Goal: Complete application form: Complete application form

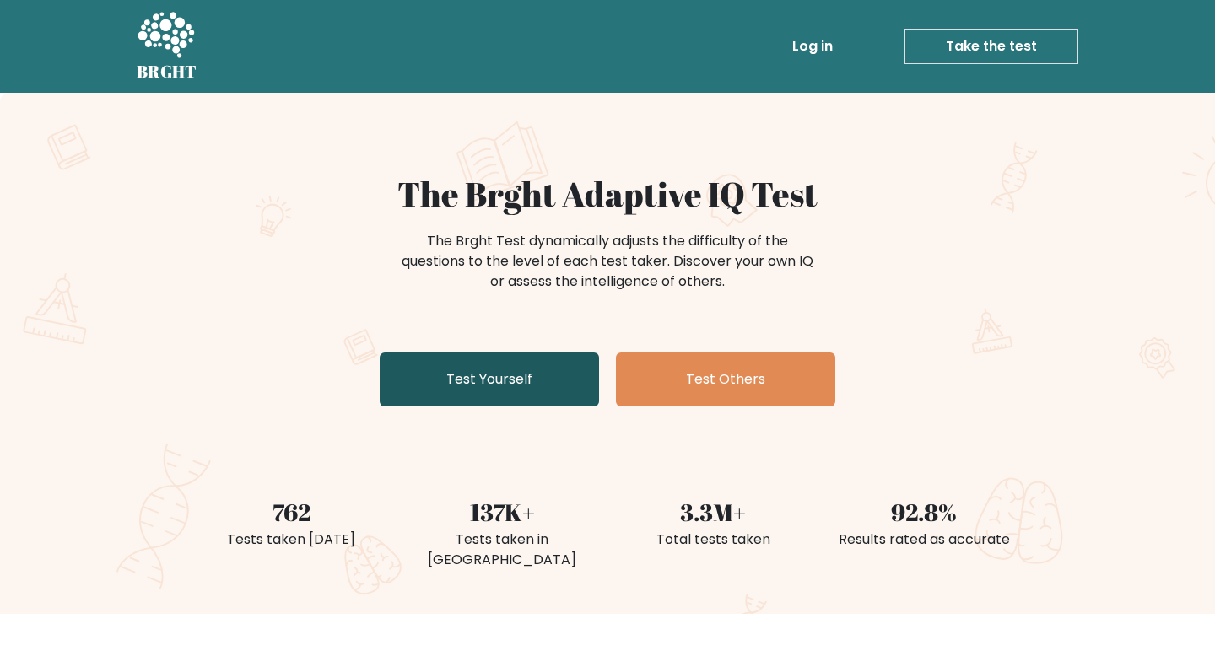
click at [436, 380] on link "Test Yourself" at bounding box center [489, 380] width 219 height 54
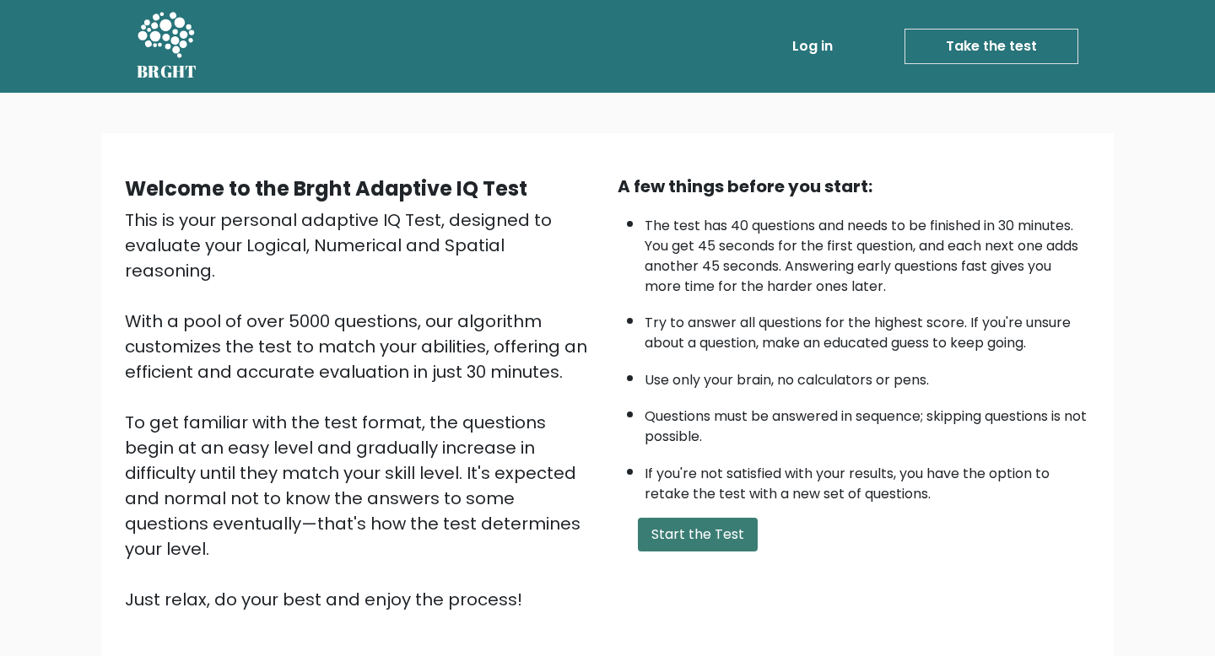
click at [684, 530] on button "Start the Test" at bounding box center [698, 535] width 120 height 34
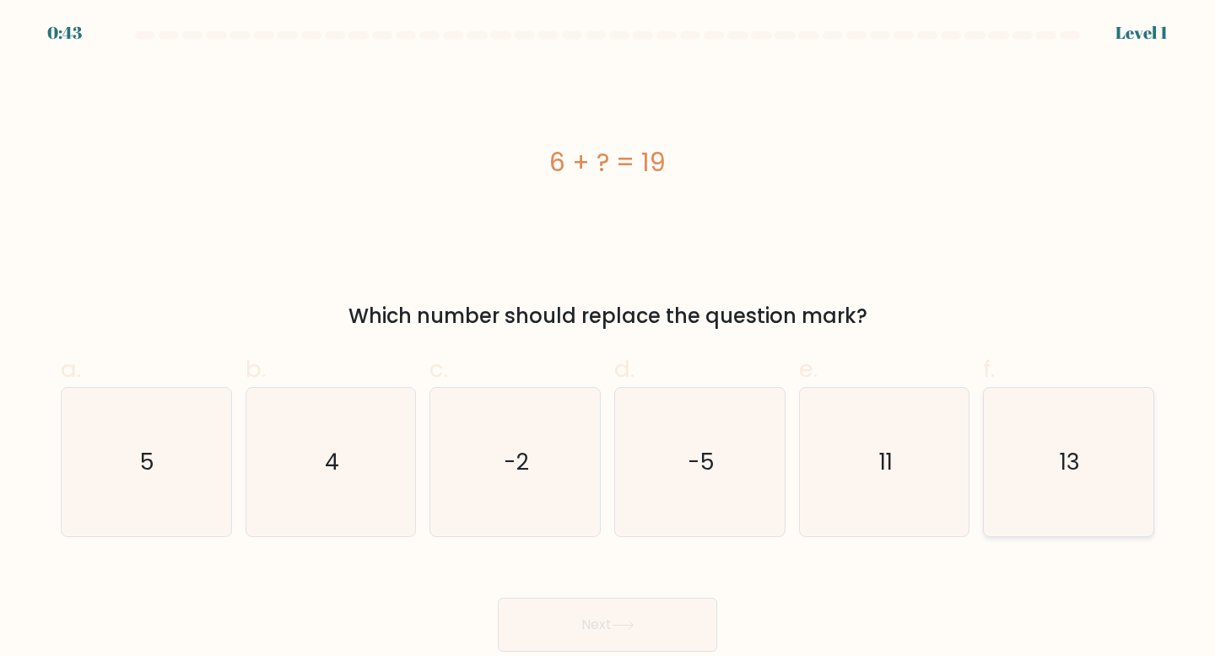
click at [1062, 510] on icon "13" at bounding box center [1068, 462] width 149 height 149
click at [608, 339] on input "f. 13" at bounding box center [607, 333] width 1 height 11
radio input "true"
click at [698, 614] on button "Next" at bounding box center [607, 625] width 219 height 54
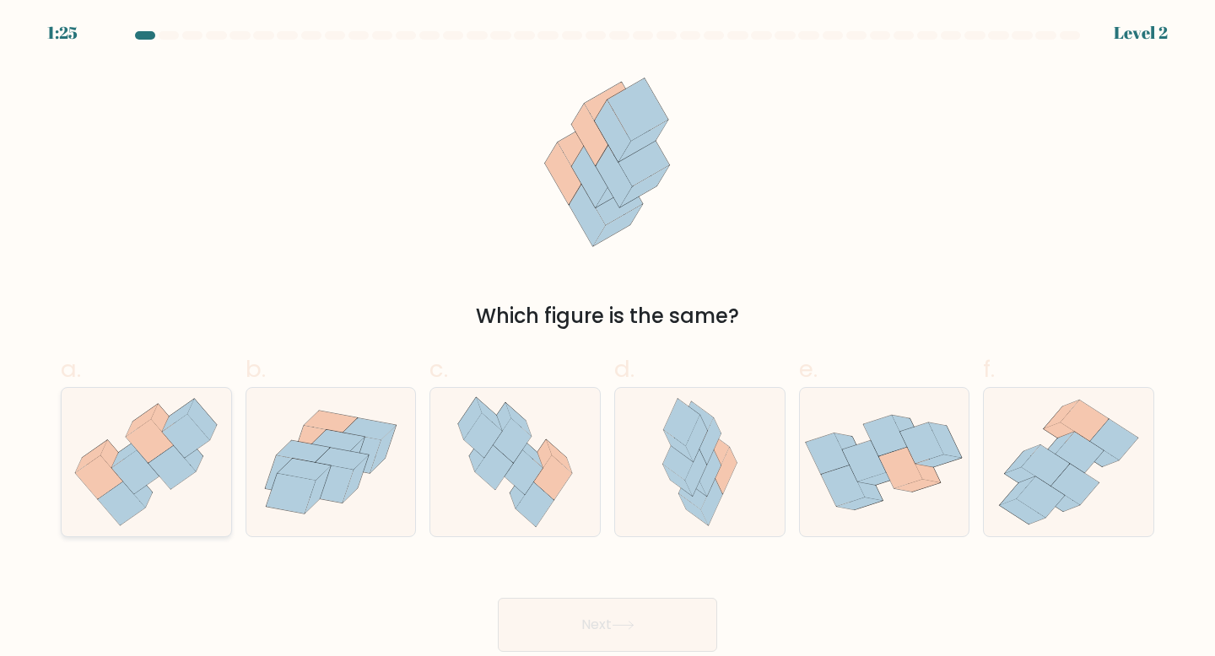
click at [148, 429] on icon at bounding box center [149, 441] width 47 height 44
click at [607, 339] on input "a." at bounding box center [607, 333] width 1 height 11
radio input "true"
click at [589, 632] on button "Next" at bounding box center [607, 625] width 219 height 54
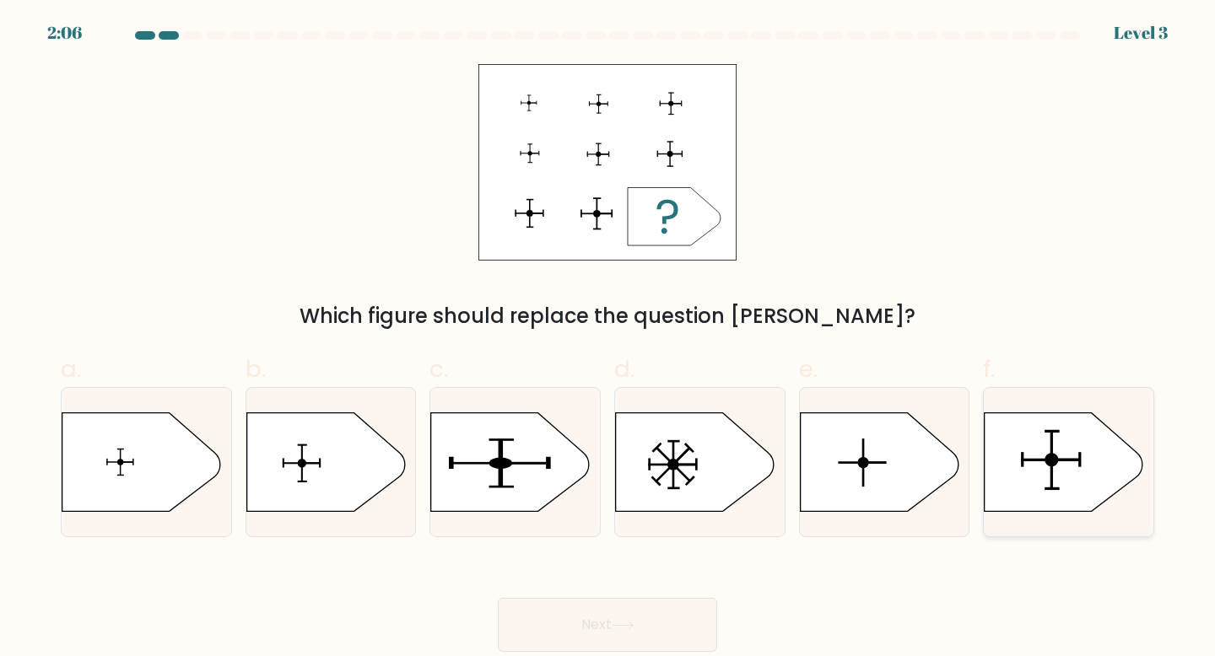
click at [1060, 459] on rect at bounding box center [1051, 460] width 59 height 3
click at [608, 339] on input "f." at bounding box center [607, 333] width 1 height 11
radio input "true"
click at [684, 600] on button "Next" at bounding box center [607, 625] width 219 height 54
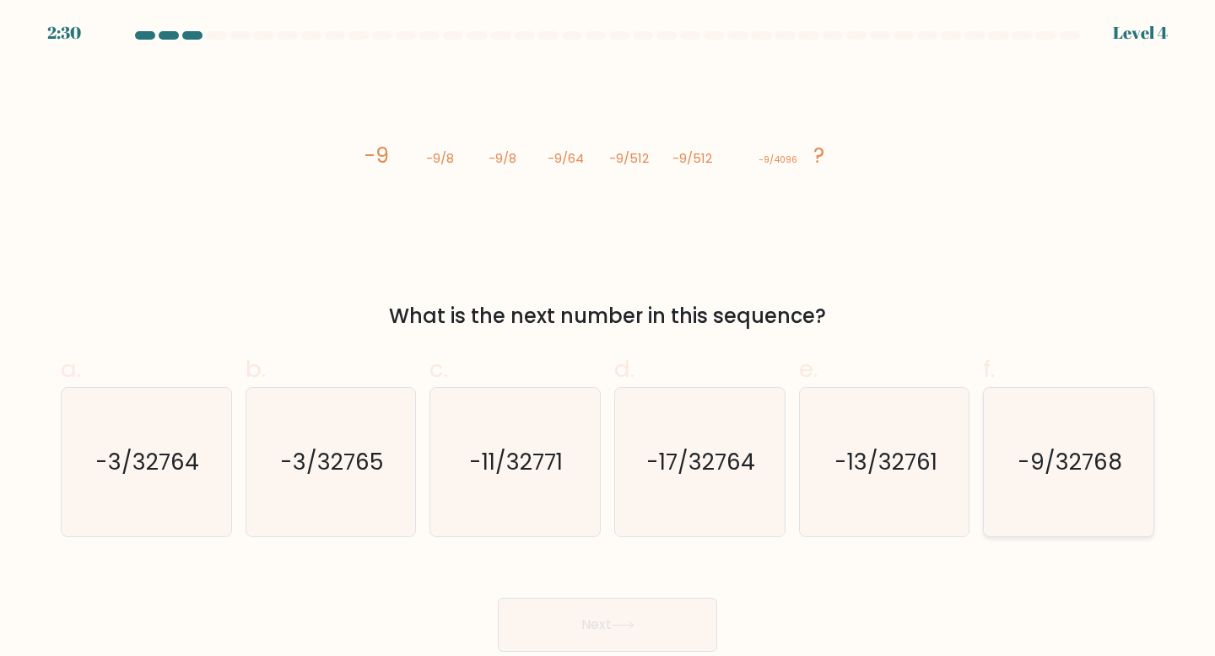
click at [1054, 461] on text "-9/32768" at bounding box center [1069, 461] width 105 height 31
click at [608, 339] on input "f. -9/32768" at bounding box center [607, 333] width 1 height 11
radio input "true"
click at [621, 629] on icon at bounding box center [623, 625] width 23 height 9
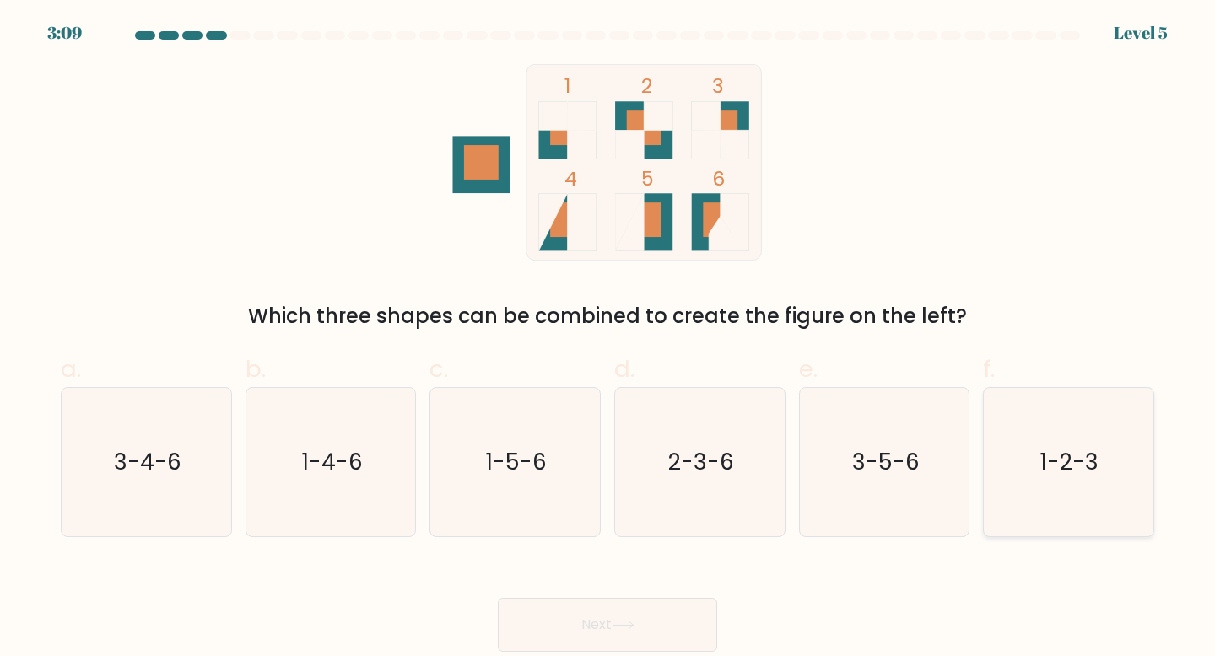
click at [1029, 440] on icon "1-2-3" at bounding box center [1068, 462] width 149 height 149
click at [608, 339] on input "f. 1-2-3" at bounding box center [607, 333] width 1 height 11
radio input "true"
click at [667, 622] on button "Next" at bounding box center [607, 625] width 219 height 54
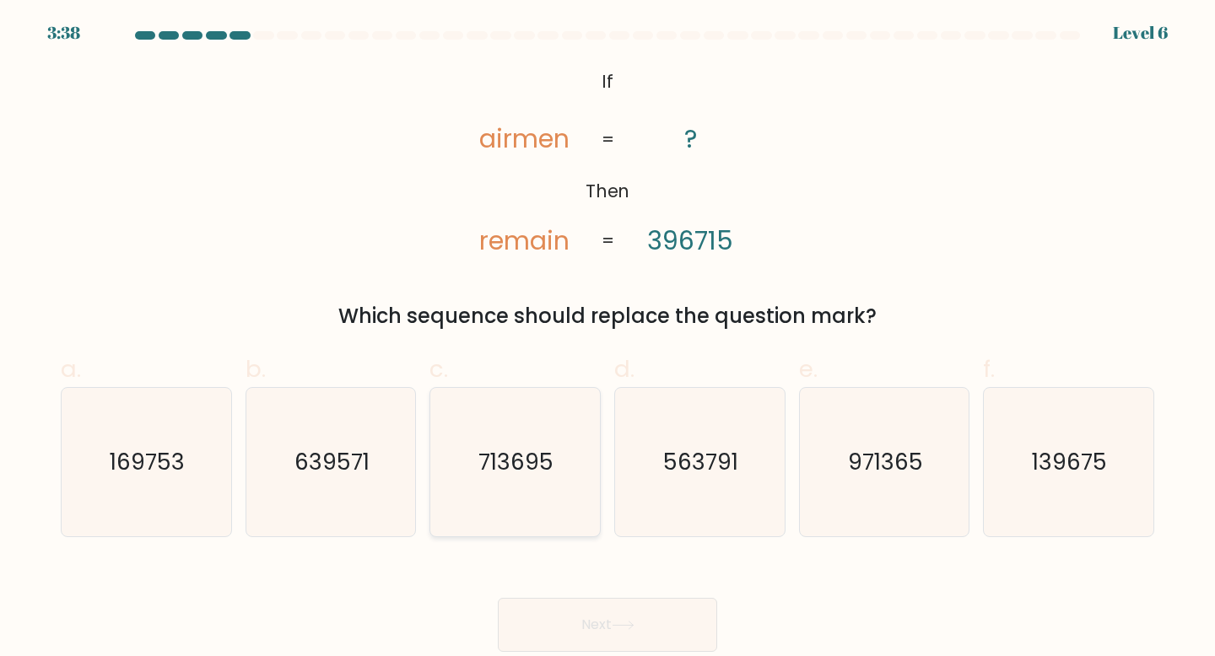
click at [537, 462] on text "713695" at bounding box center [516, 461] width 75 height 31
click at [607, 339] on input "c. 713695" at bounding box center [607, 333] width 1 height 11
radio input "true"
click at [646, 618] on button "Next" at bounding box center [607, 625] width 219 height 54
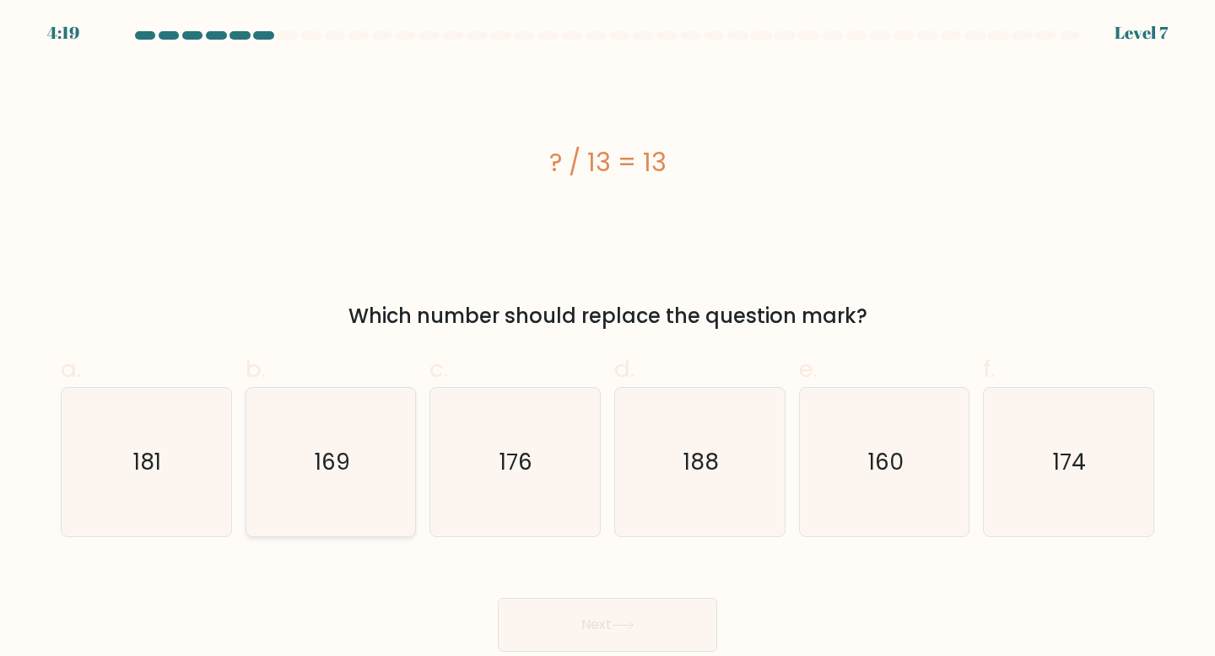
click at [310, 439] on icon "169" at bounding box center [330, 462] width 149 height 149
click at [607, 339] on input "b. 169" at bounding box center [607, 333] width 1 height 11
radio input "true"
click at [585, 631] on button "Next" at bounding box center [607, 625] width 219 height 54
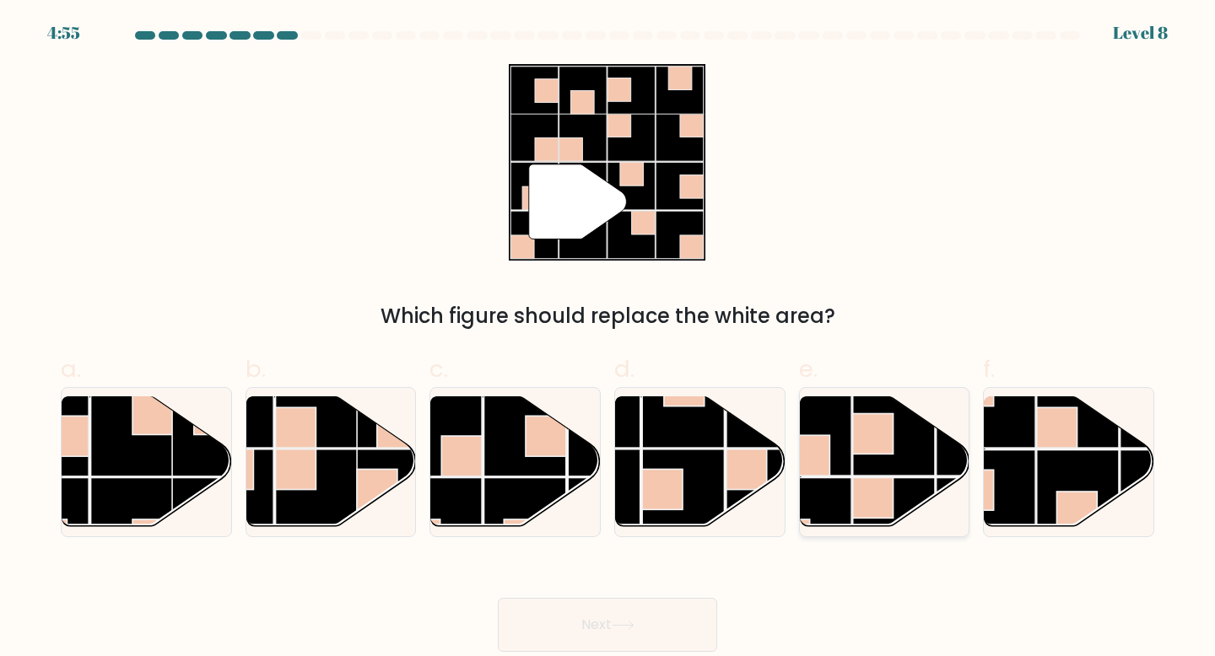
click at [855, 486] on rect at bounding box center [873, 498] width 40 height 40
click at [608, 339] on input "e." at bounding box center [607, 333] width 1 height 11
radio input "true"
click at [683, 619] on button "Next" at bounding box center [607, 625] width 219 height 54
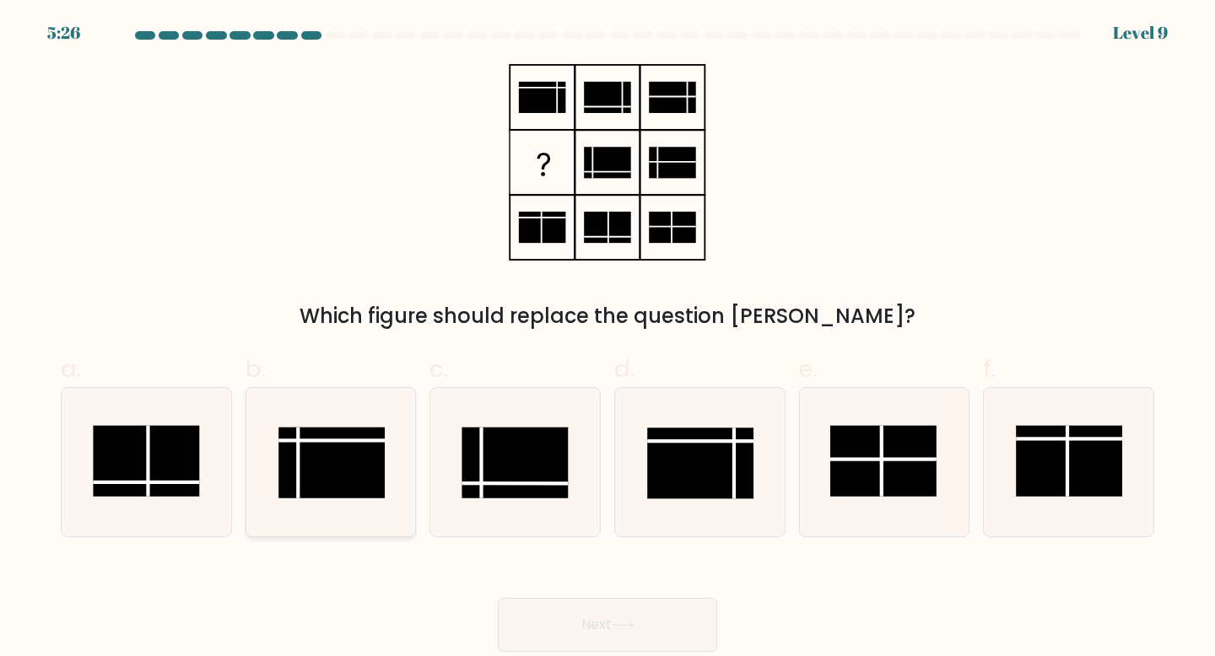
click at [368, 454] on rect at bounding box center [331, 463] width 106 height 71
click at [607, 339] on input "b." at bounding box center [607, 333] width 1 height 11
radio input "true"
click at [630, 630] on icon at bounding box center [623, 625] width 23 height 9
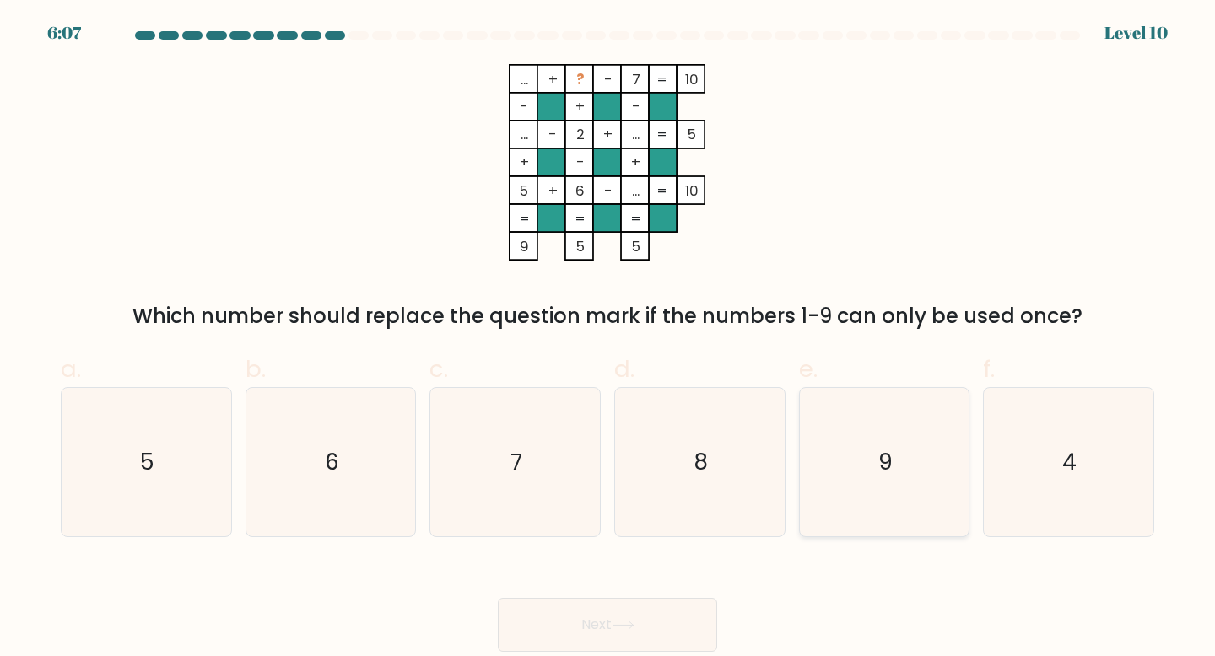
click at [901, 465] on icon "9" at bounding box center [884, 462] width 149 height 149
click at [608, 339] on input "e. 9" at bounding box center [607, 333] width 1 height 11
radio input "true"
click at [661, 624] on button "Next" at bounding box center [607, 625] width 219 height 54
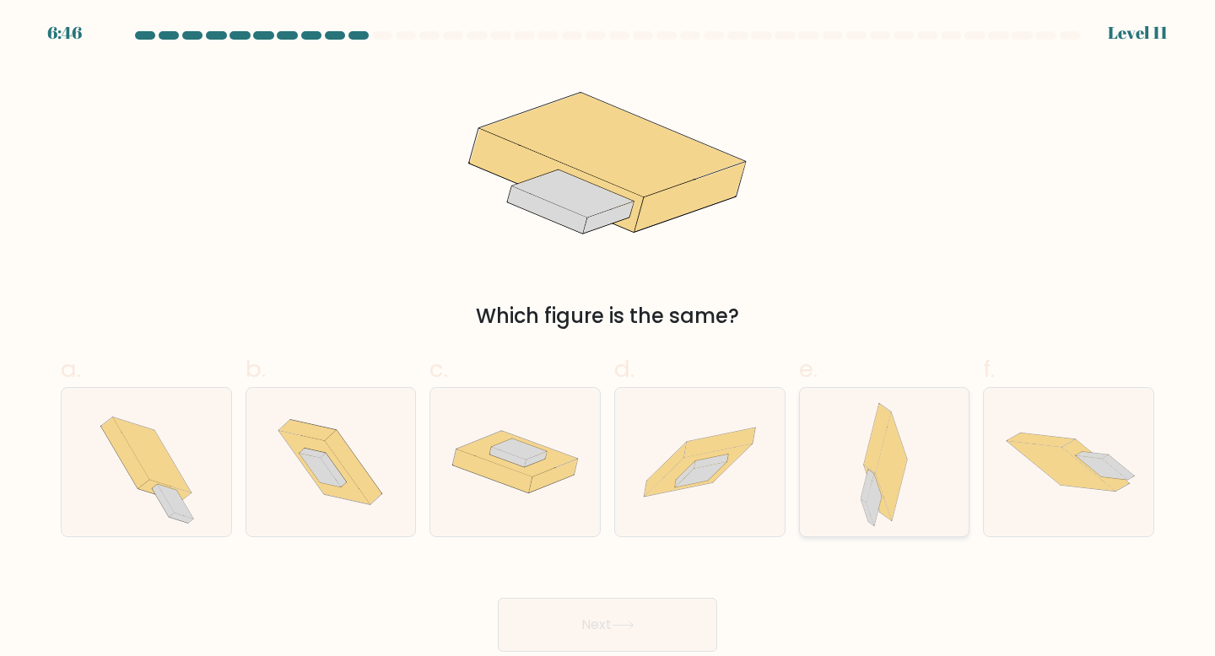
click at [881, 491] on icon at bounding box center [877, 493] width 27 height 55
click at [608, 339] on input "e." at bounding box center [607, 333] width 1 height 11
radio input "true"
click at [687, 618] on button "Next" at bounding box center [607, 625] width 219 height 54
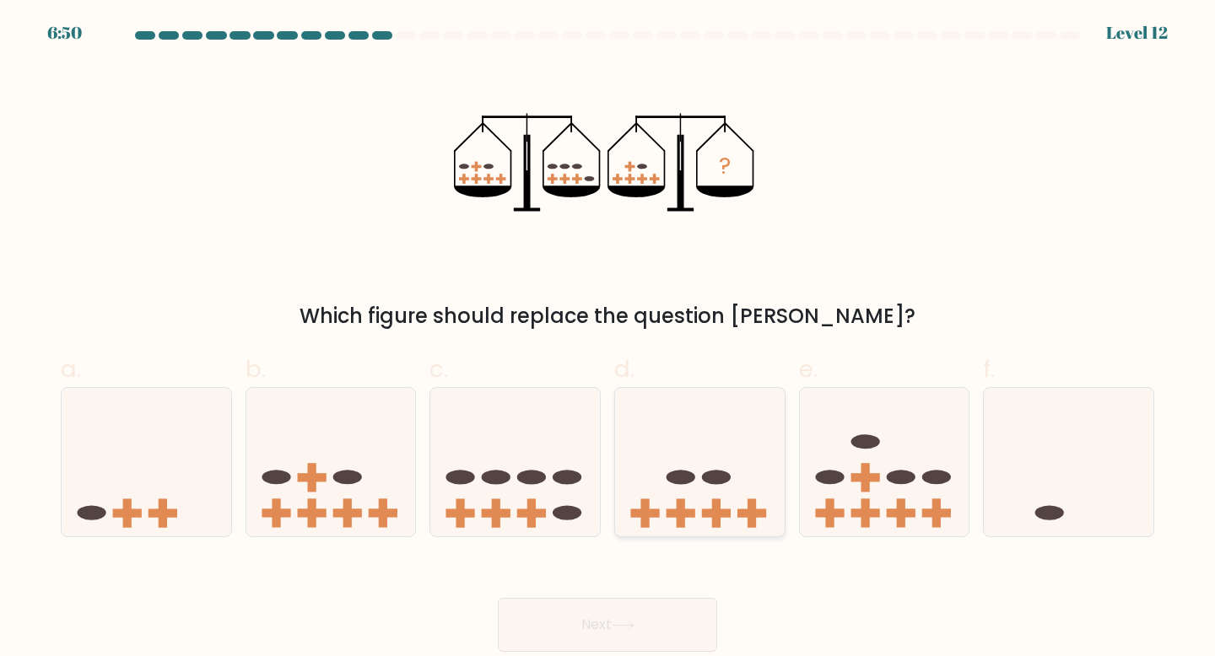
click at [733, 489] on icon at bounding box center [700, 462] width 170 height 140
click at [608, 339] on input "d." at bounding box center [607, 333] width 1 height 11
radio input "true"
click at [694, 613] on button "Next" at bounding box center [607, 625] width 219 height 54
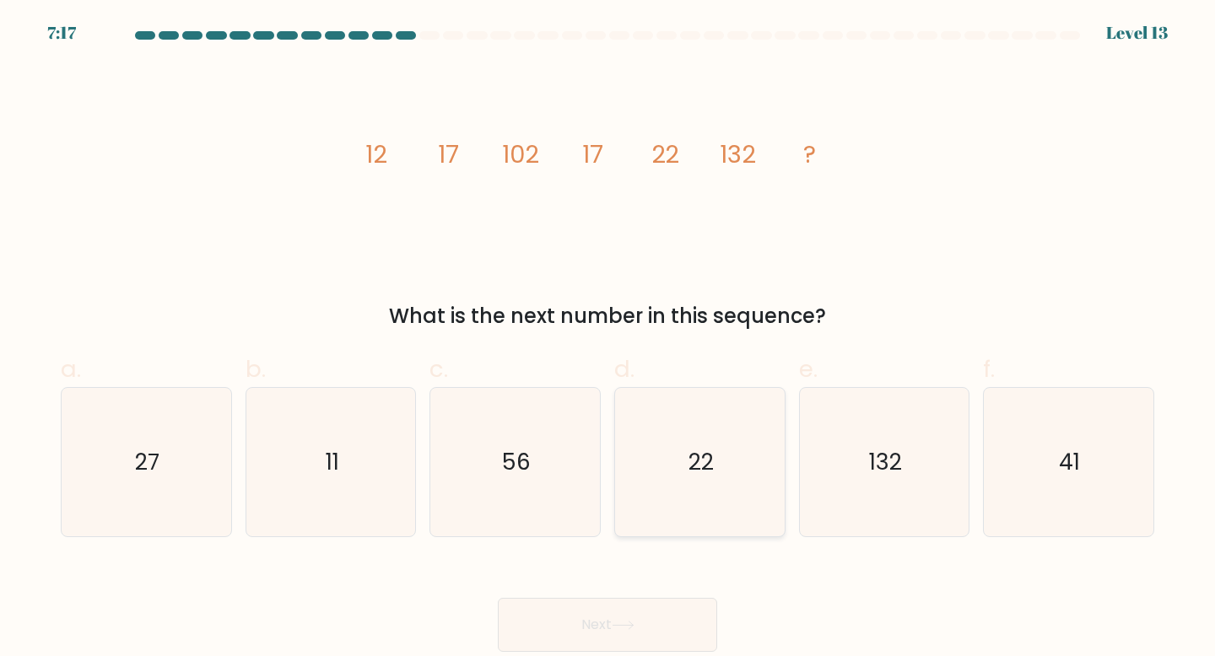
click at [704, 480] on icon "22" at bounding box center [699, 462] width 149 height 149
click at [608, 339] on input "d. 22" at bounding box center [607, 333] width 1 height 11
radio input "true"
click at [643, 625] on button "Next" at bounding box center [607, 625] width 219 height 54
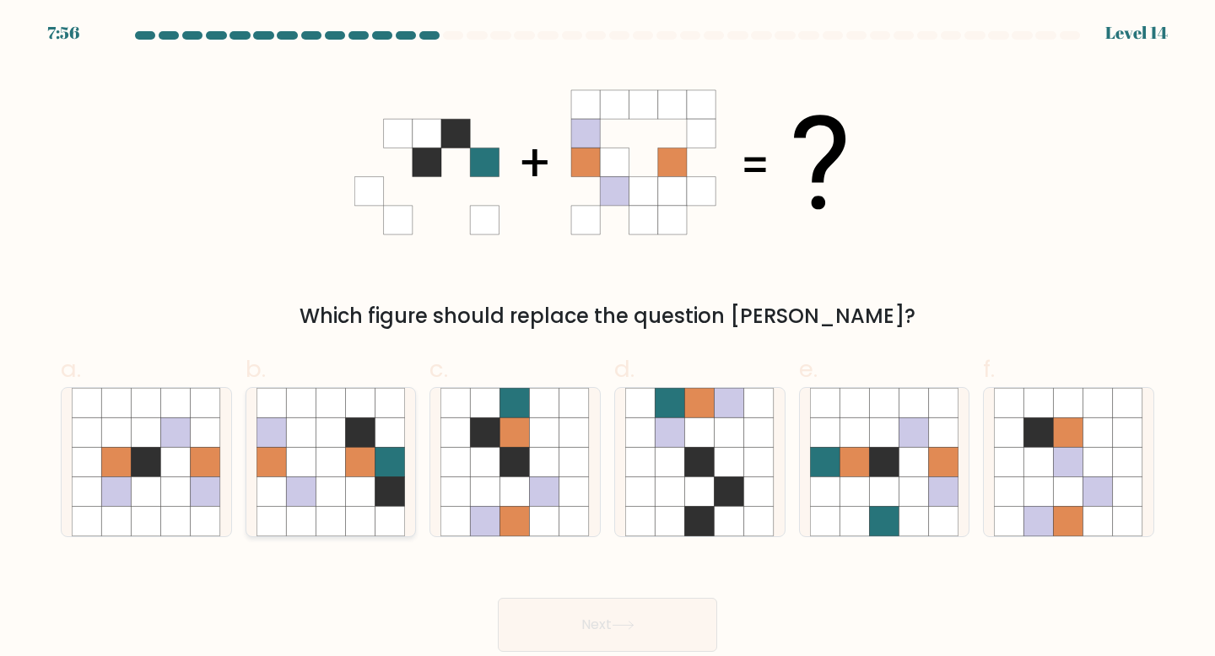
click at [383, 453] on icon at bounding box center [390, 462] width 30 height 30
click at [607, 339] on input "b." at bounding box center [607, 333] width 1 height 11
radio input "true"
click at [523, 469] on icon at bounding box center [515, 462] width 30 height 30
click at [607, 339] on input "c." at bounding box center [607, 333] width 1 height 11
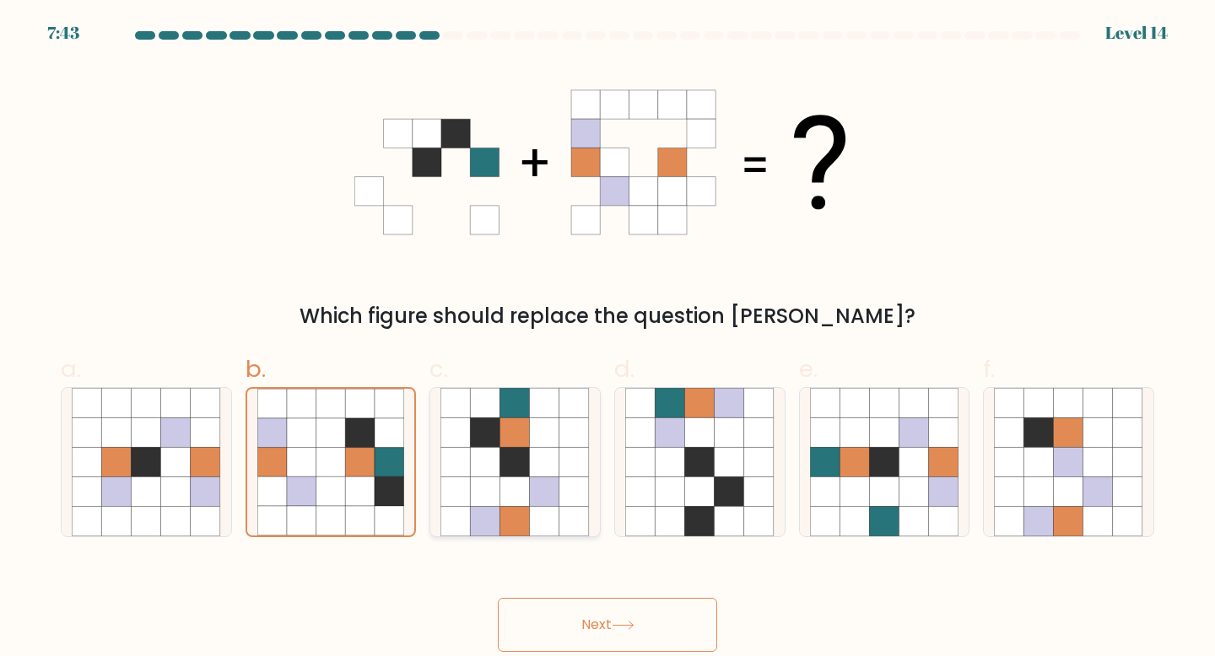
radio input "true"
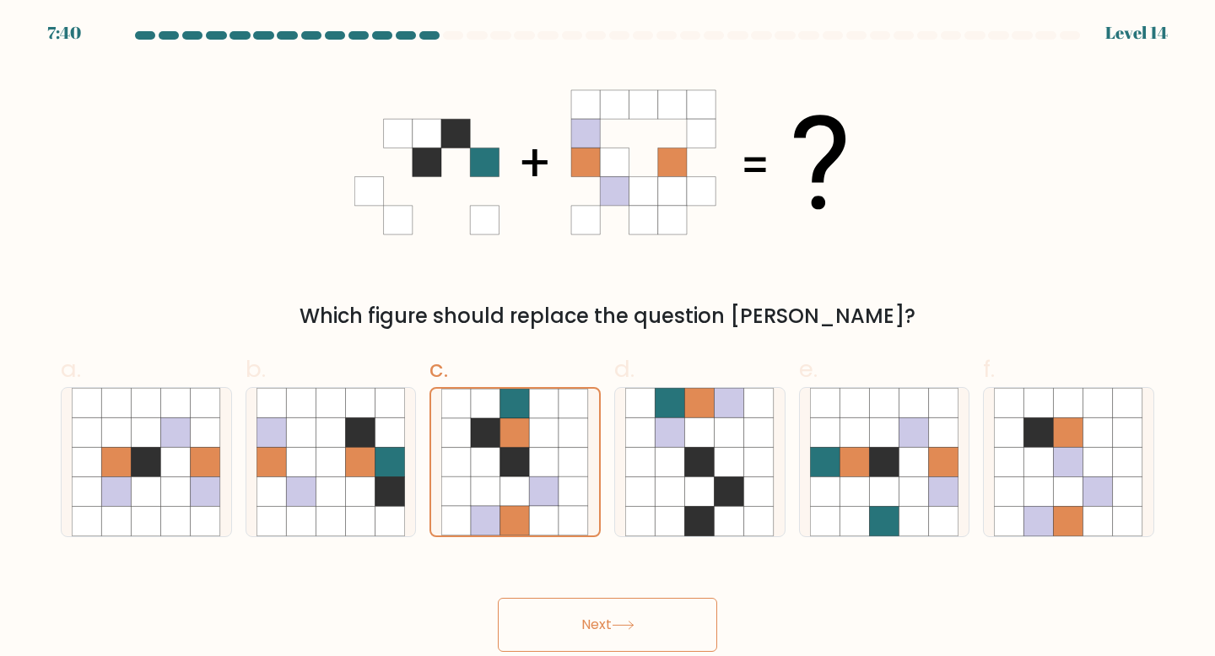
click at [594, 598] on button "Next" at bounding box center [607, 625] width 219 height 54
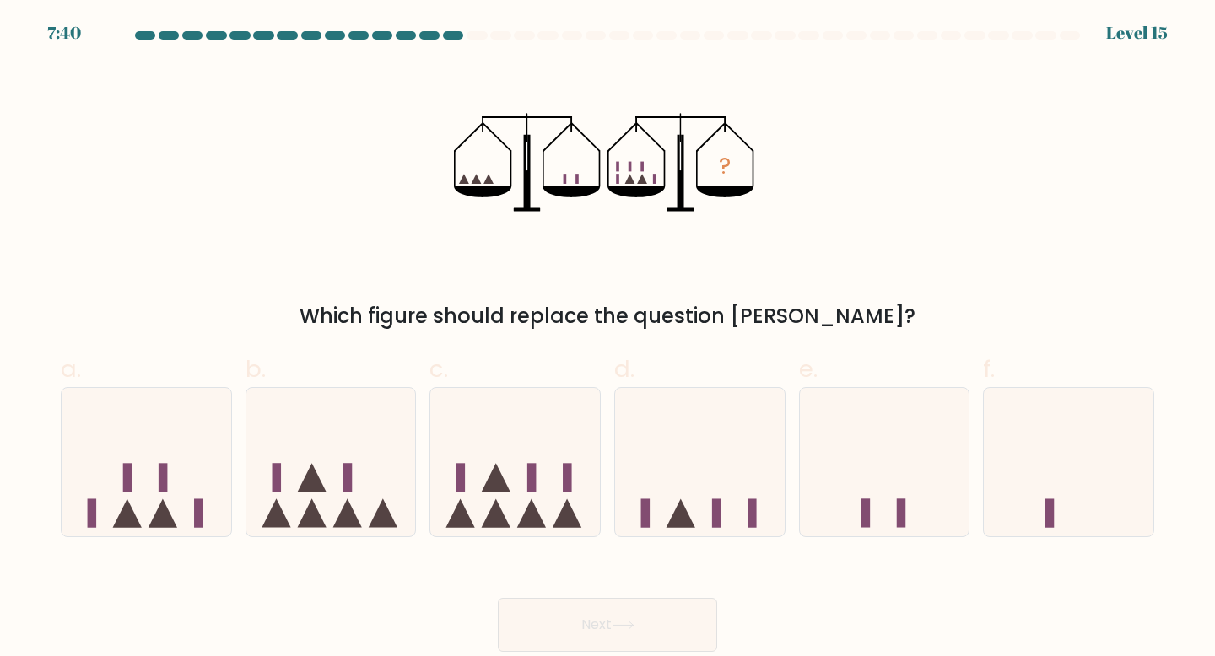
click at [592, 615] on button "Next" at bounding box center [607, 625] width 219 height 54
click at [609, 566] on div "Next" at bounding box center [608, 605] width 1114 height 94
click at [514, 507] on icon at bounding box center [515, 462] width 170 height 140
click at [607, 339] on input "c." at bounding box center [607, 333] width 1 height 11
radio input "true"
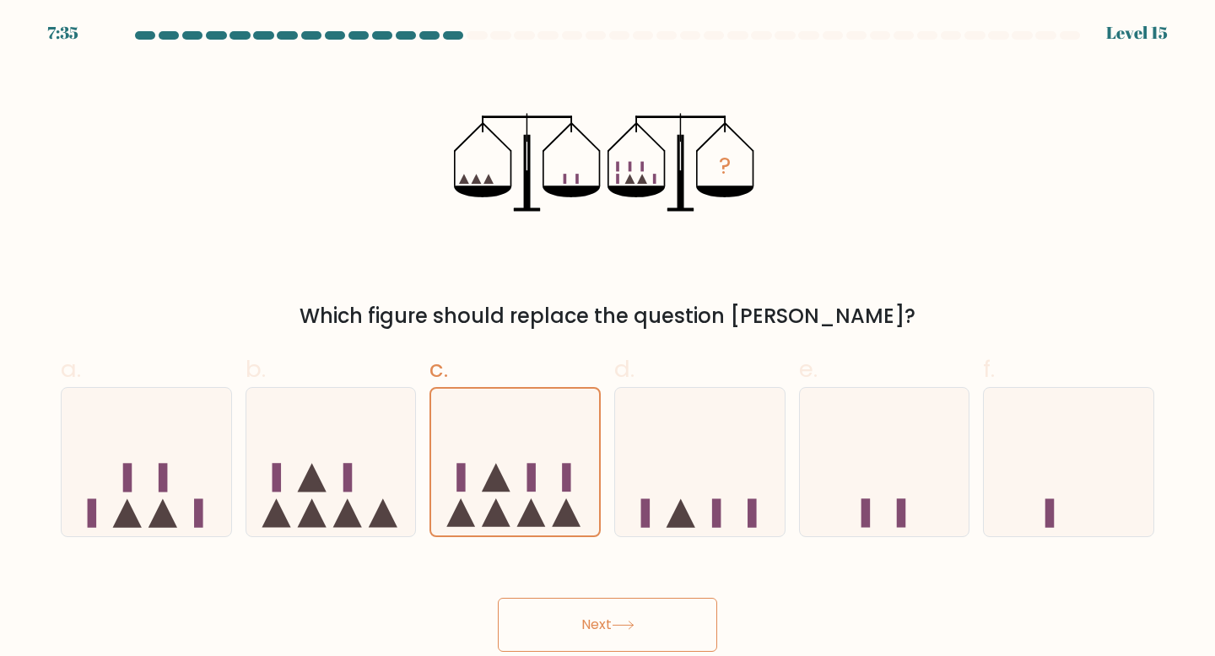
click at [581, 621] on button "Next" at bounding box center [607, 625] width 219 height 54
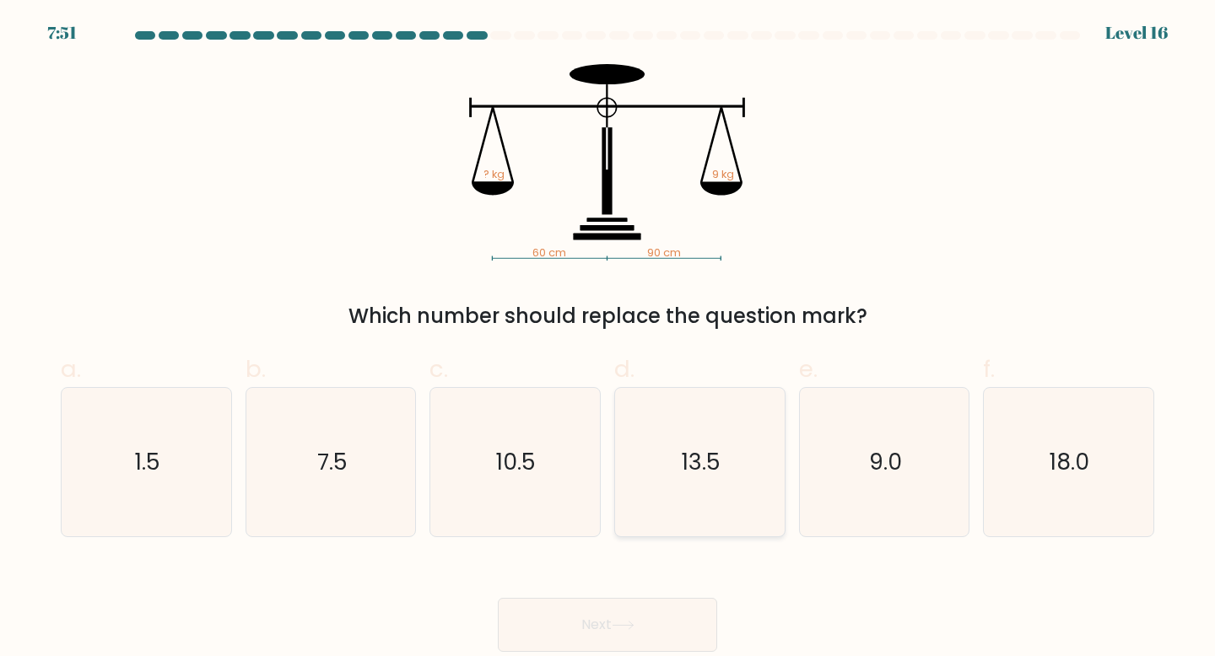
click at [677, 483] on icon "13.5" at bounding box center [699, 462] width 149 height 149
click at [608, 339] on input "d. 13.5" at bounding box center [607, 333] width 1 height 11
radio input "true"
click at [640, 609] on button "Next" at bounding box center [607, 625] width 219 height 54
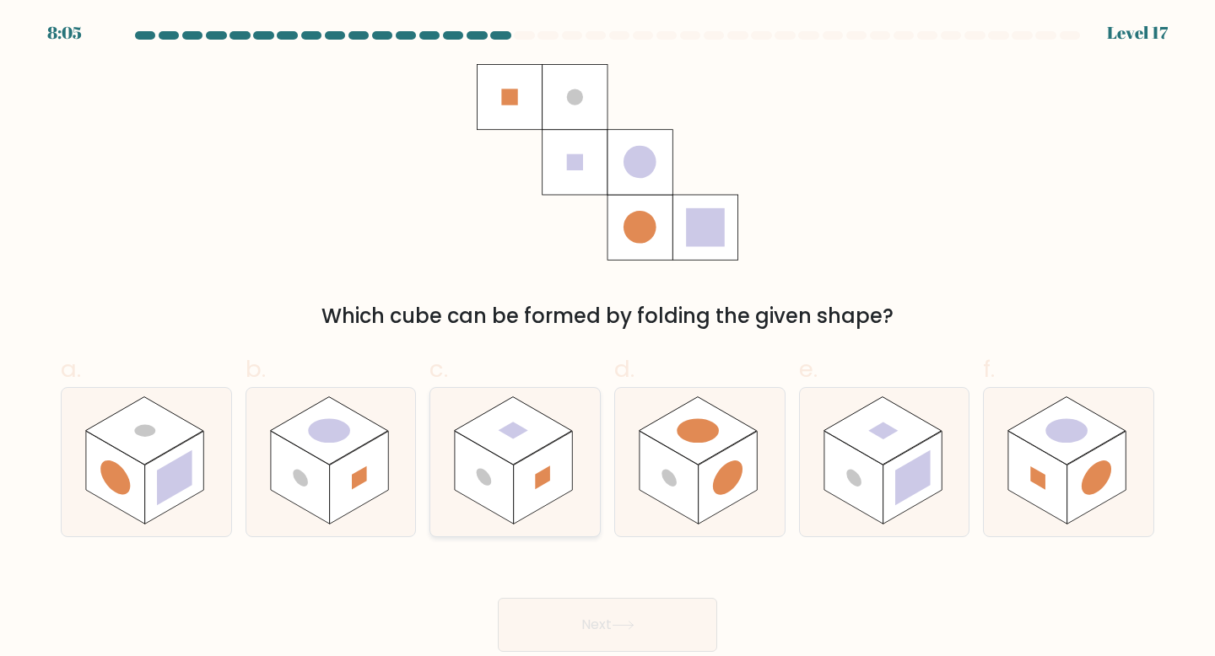
click at [543, 509] on icon at bounding box center [515, 462] width 170 height 149
click at [607, 339] on input "c." at bounding box center [607, 333] width 1 height 11
radio input "true"
click at [561, 609] on button "Next" at bounding box center [607, 625] width 219 height 54
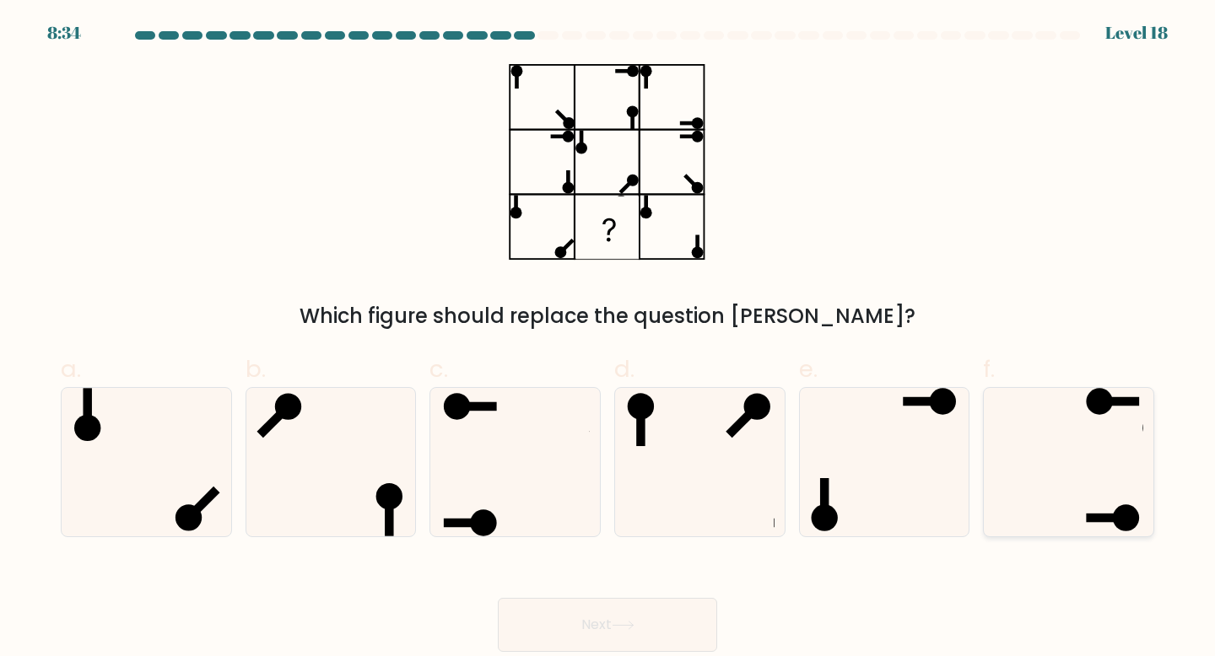
click at [1111, 441] on icon at bounding box center [1068, 462] width 149 height 149
click at [608, 339] on input "f." at bounding box center [607, 333] width 1 height 11
radio input "true"
click at [668, 616] on button "Next" at bounding box center [607, 625] width 219 height 54
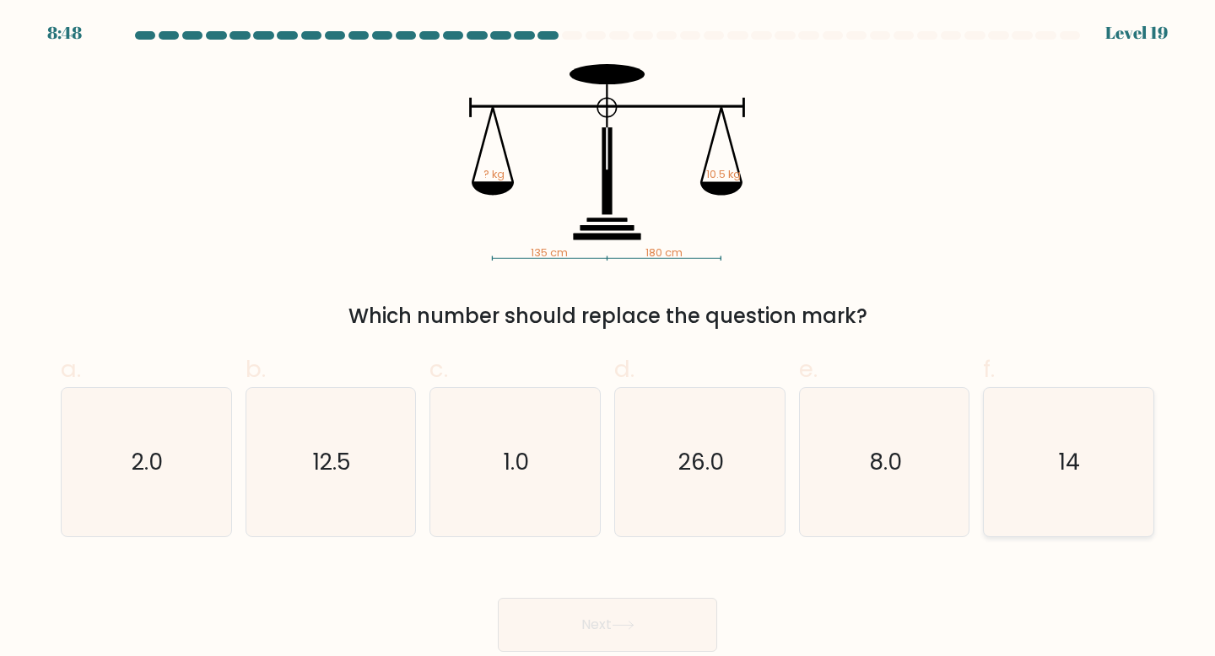
click at [1095, 415] on icon "14" at bounding box center [1068, 462] width 149 height 149
click at [608, 339] on input "f. 14" at bounding box center [607, 333] width 1 height 11
radio input "true"
click at [669, 611] on button "Next" at bounding box center [607, 625] width 219 height 54
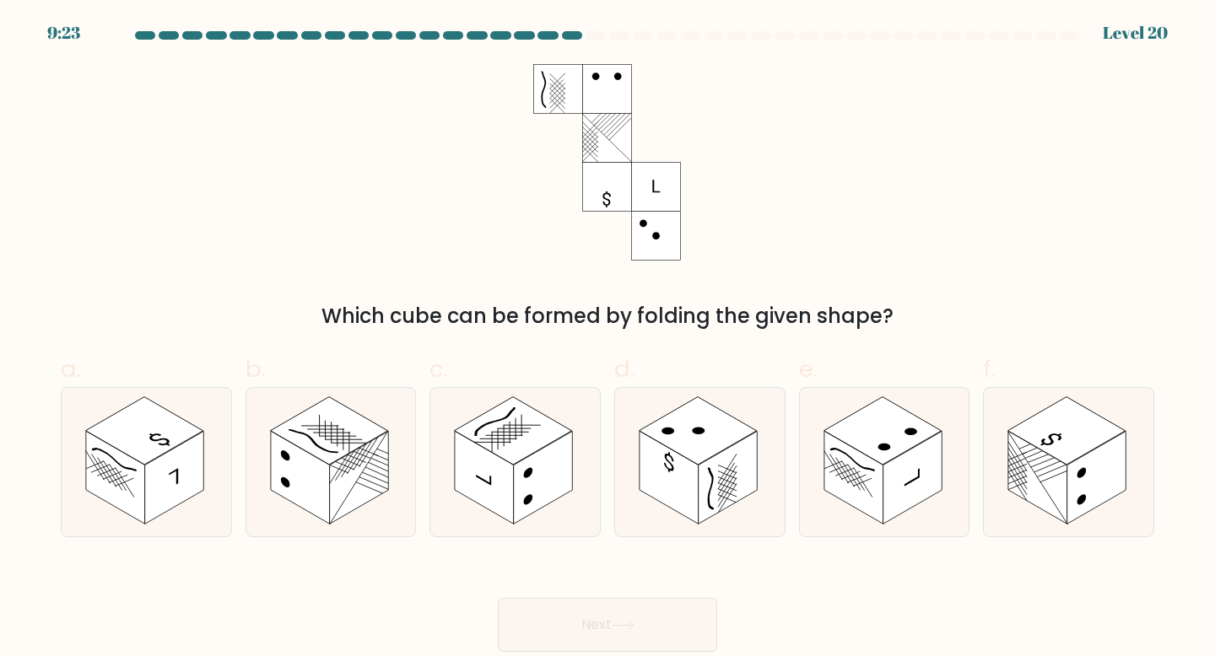
click at [708, 539] on form at bounding box center [607, 341] width 1215 height 621
click at [709, 501] on icon at bounding box center [711, 489] width 4 height 46
click at [608, 339] on input "d." at bounding box center [607, 333] width 1 height 11
radio input "true"
click at [659, 618] on button "Next" at bounding box center [607, 625] width 219 height 54
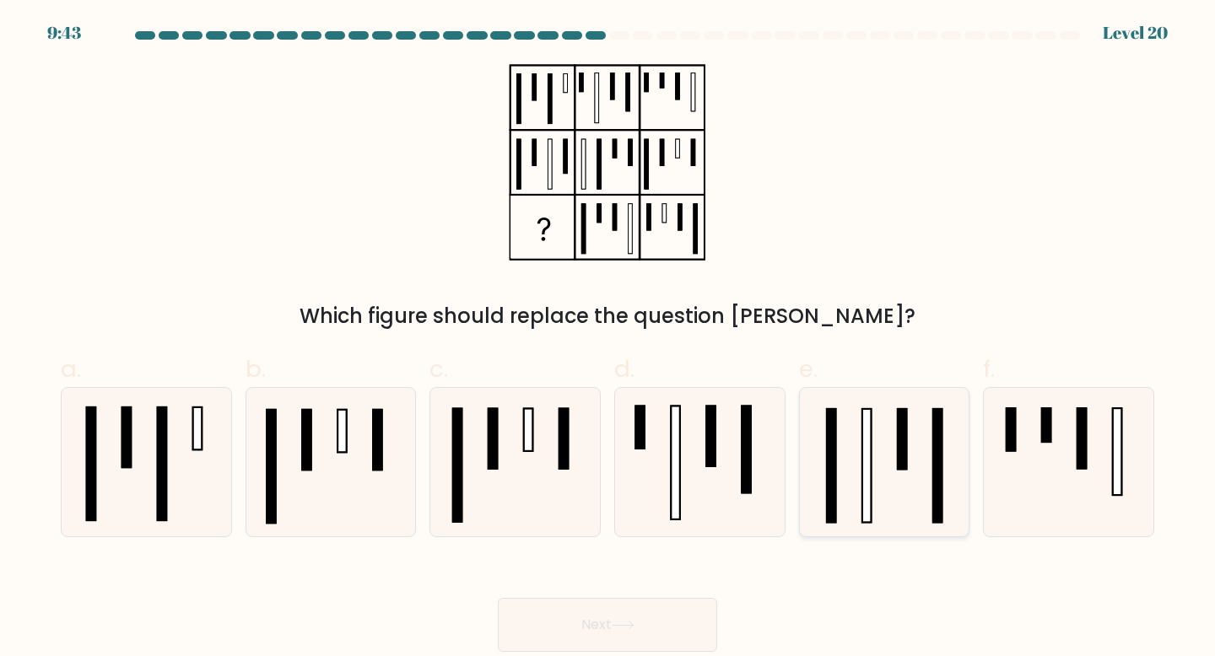
click at [876, 471] on icon at bounding box center [884, 462] width 149 height 149
click at [608, 339] on input "e." at bounding box center [607, 333] width 1 height 11
radio input "true"
click at [682, 618] on button "Next" at bounding box center [607, 625] width 219 height 54
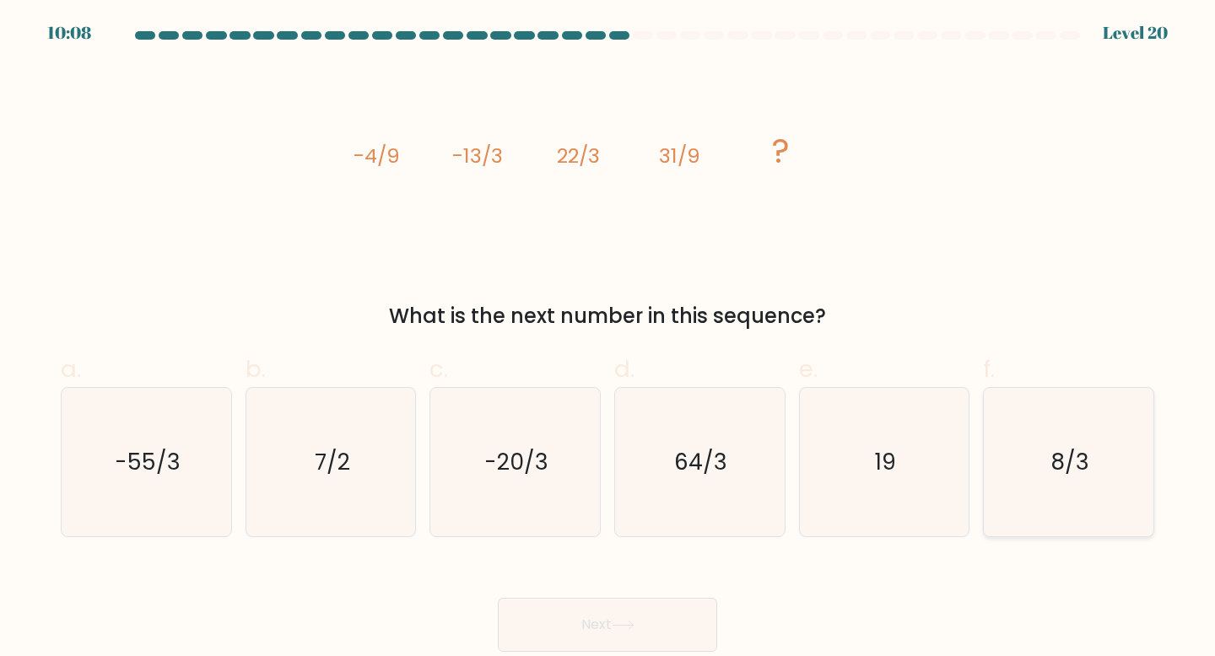
click at [1019, 434] on icon "8/3" at bounding box center [1068, 462] width 149 height 149
click at [608, 339] on input "f. 8/3" at bounding box center [607, 333] width 1 height 11
radio input "true"
click at [615, 622] on button "Next" at bounding box center [607, 625] width 219 height 54
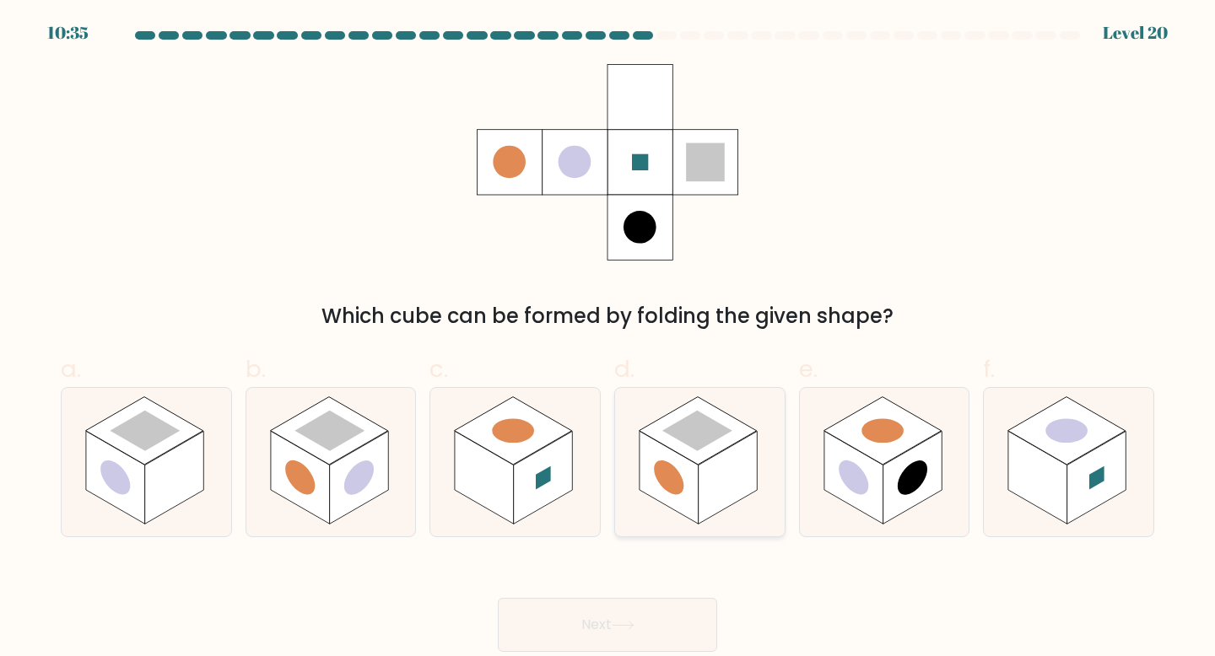
click at [697, 487] on rect at bounding box center [668, 477] width 59 height 93
click at [608, 339] on input "d." at bounding box center [607, 333] width 1 height 11
radio input "true"
click at [639, 618] on button "Next" at bounding box center [607, 625] width 219 height 54
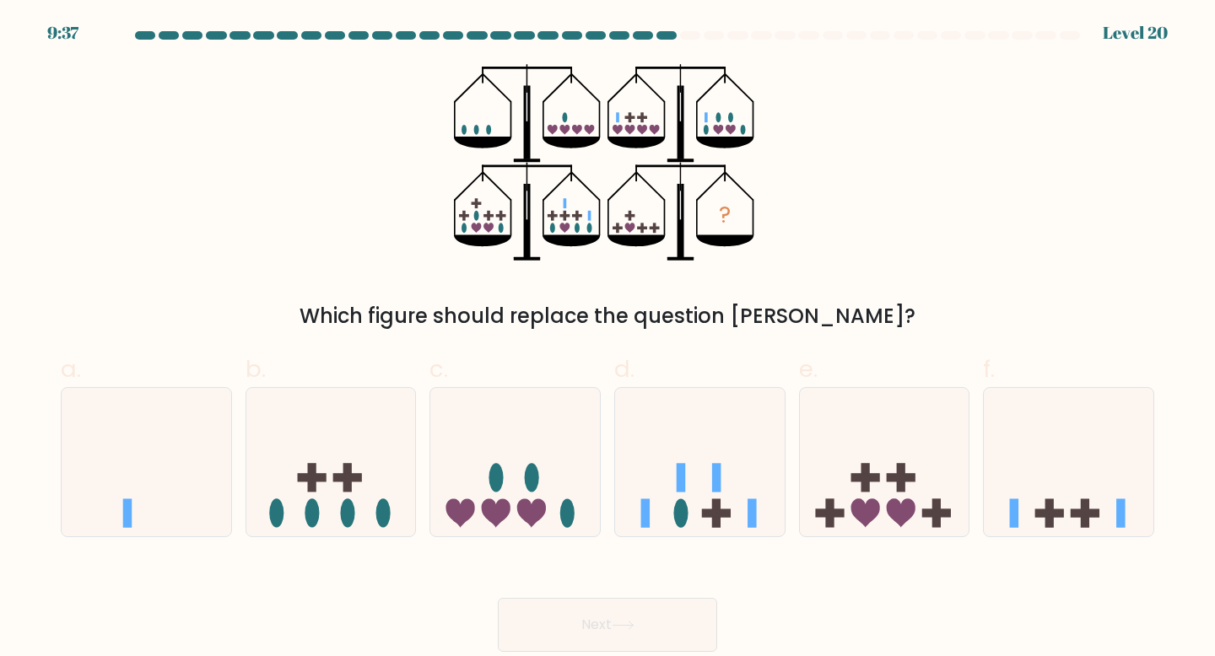
click at [196, 543] on form at bounding box center [607, 341] width 1215 height 621
click at [747, 452] on icon at bounding box center [700, 462] width 170 height 140
click at [608, 339] on input "d." at bounding box center [607, 333] width 1 height 11
radio input "true"
click at [665, 616] on button "Next" at bounding box center [607, 625] width 219 height 54
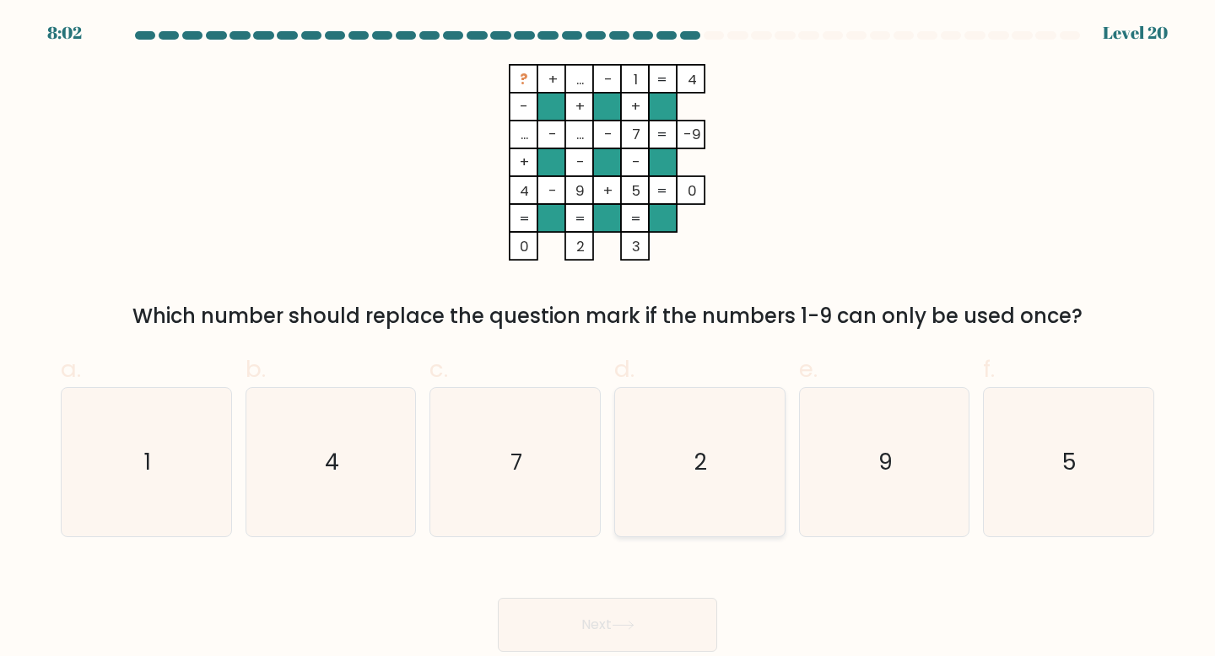
click at [680, 440] on icon "2" at bounding box center [699, 462] width 149 height 149
click at [608, 339] on input "d. 2" at bounding box center [607, 333] width 1 height 11
radio input "true"
click at [626, 641] on button "Next" at bounding box center [607, 625] width 219 height 54
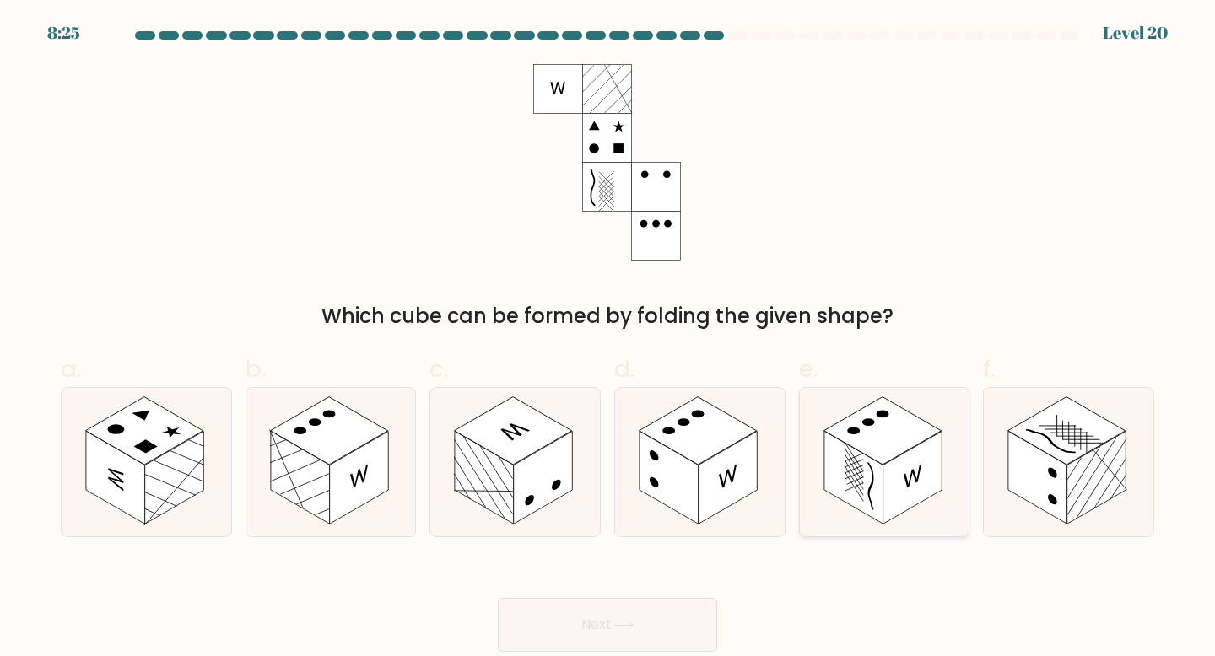
click at [866, 499] on rect at bounding box center [853, 477] width 59 height 93
click at [608, 339] on input "e." at bounding box center [607, 333] width 1 height 11
radio input "true"
click at [668, 620] on button "Next" at bounding box center [607, 625] width 219 height 54
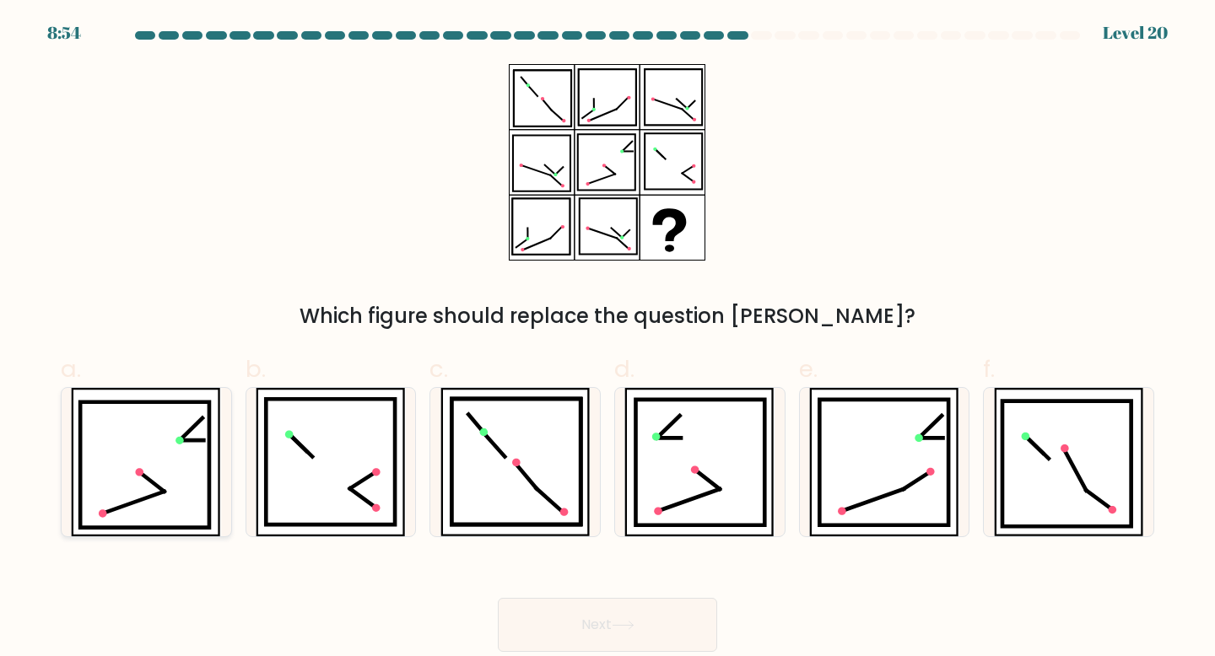
click at [181, 440] on icon at bounding box center [180, 441] width 8 height 8
click at [607, 339] on input "a." at bounding box center [607, 333] width 1 height 11
radio input "true"
click at [621, 626] on icon at bounding box center [622, 626] width 20 height 8
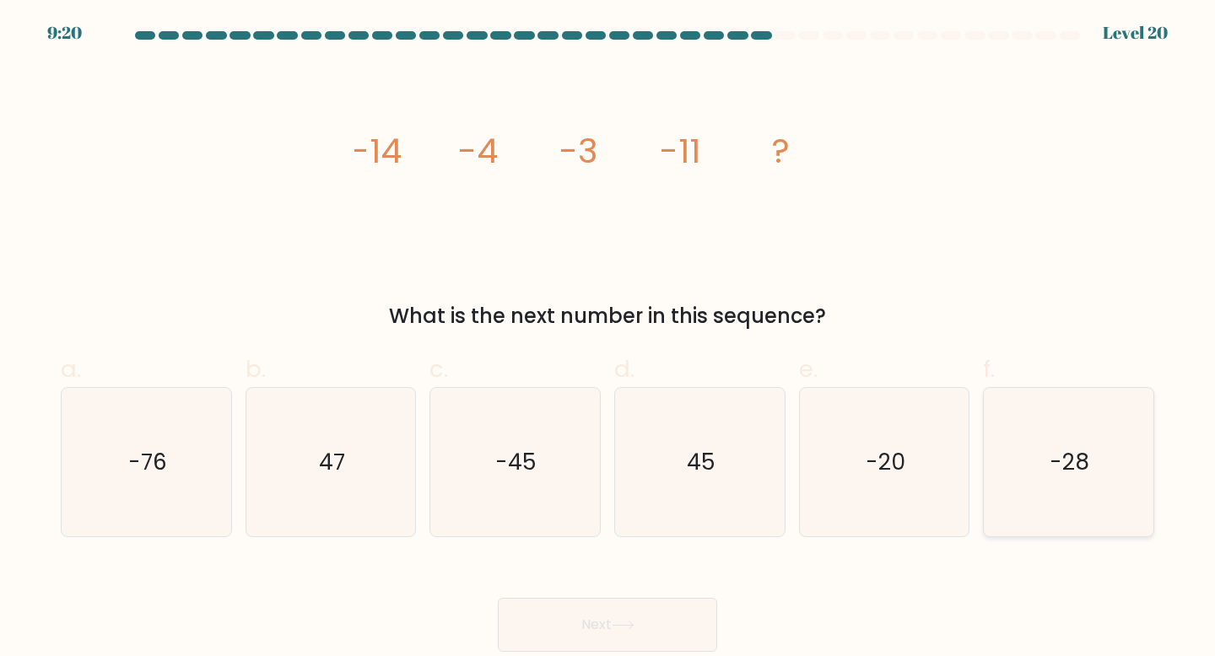
click at [1036, 483] on icon "-28" at bounding box center [1068, 462] width 149 height 149
click at [608, 339] on input "f. -28" at bounding box center [607, 333] width 1 height 11
radio input "true"
click at [645, 620] on button "Next" at bounding box center [607, 625] width 219 height 54
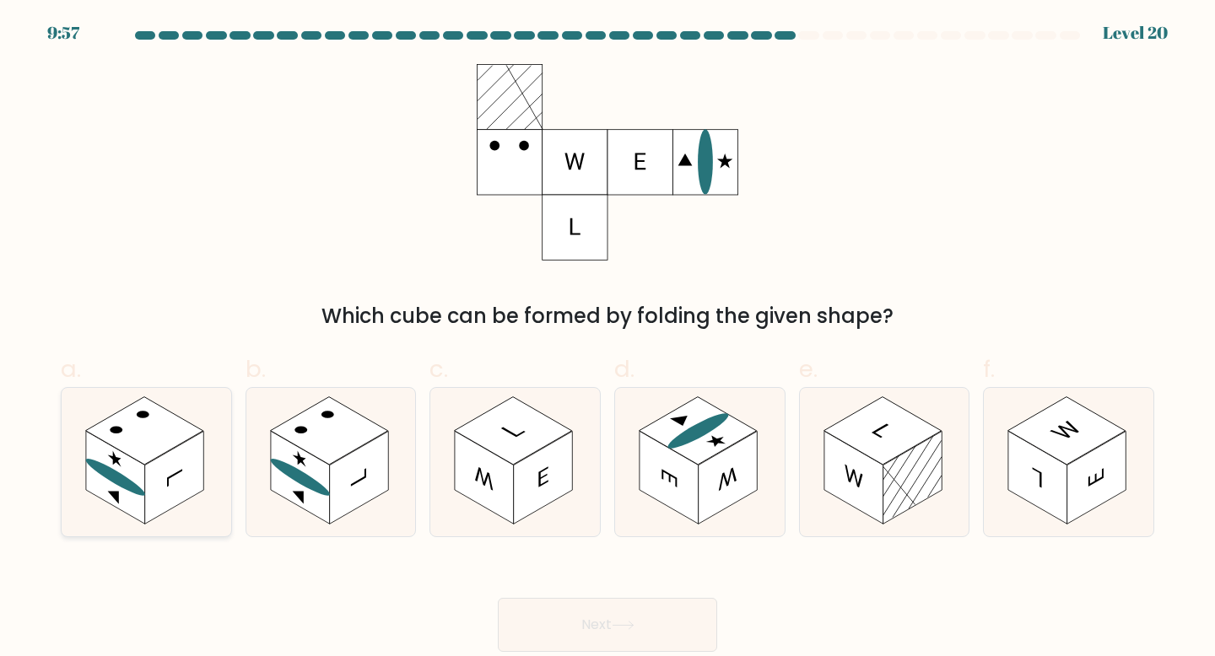
click at [164, 467] on rect at bounding box center [174, 477] width 59 height 93
click at [607, 339] on input "a." at bounding box center [607, 333] width 1 height 11
radio input "true"
click at [591, 614] on button "Next" at bounding box center [607, 625] width 219 height 54
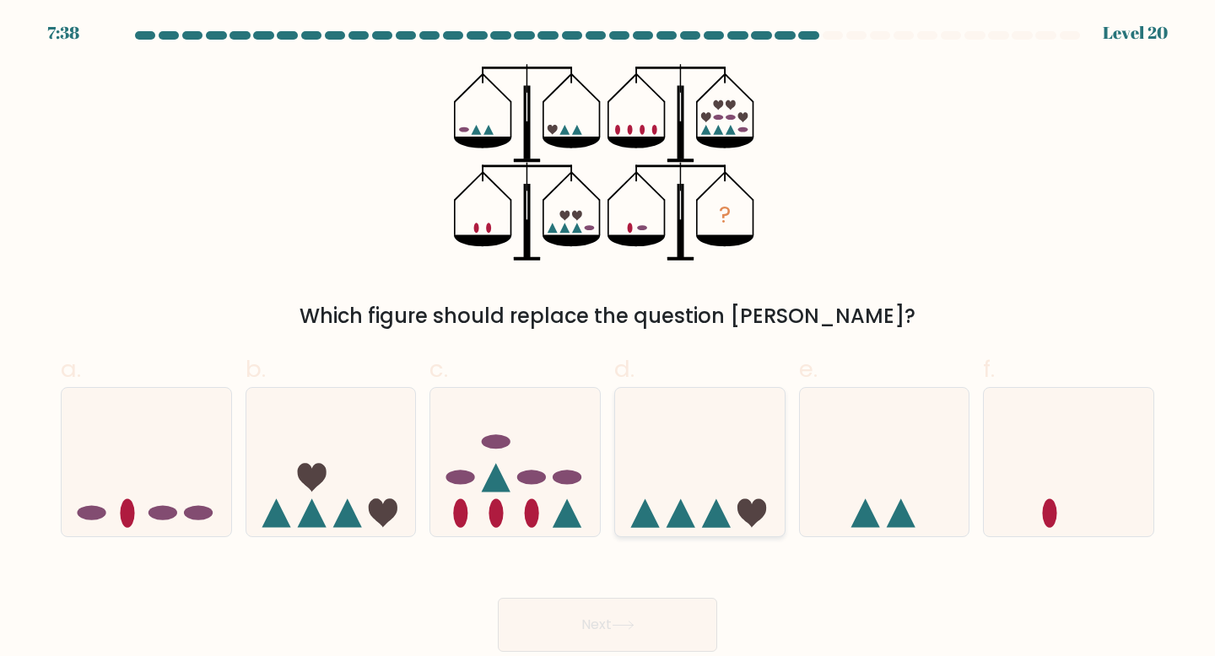
click at [651, 470] on icon at bounding box center [700, 462] width 170 height 140
click at [608, 339] on input "d." at bounding box center [607, 333] width 1 height 11
radio input "true"
click at [875, 509] on icon at bounding box center [885, 462] width 170 height 140
click at [608, 339] on input "e." at bounding box center [607, 333] width 1 height 11
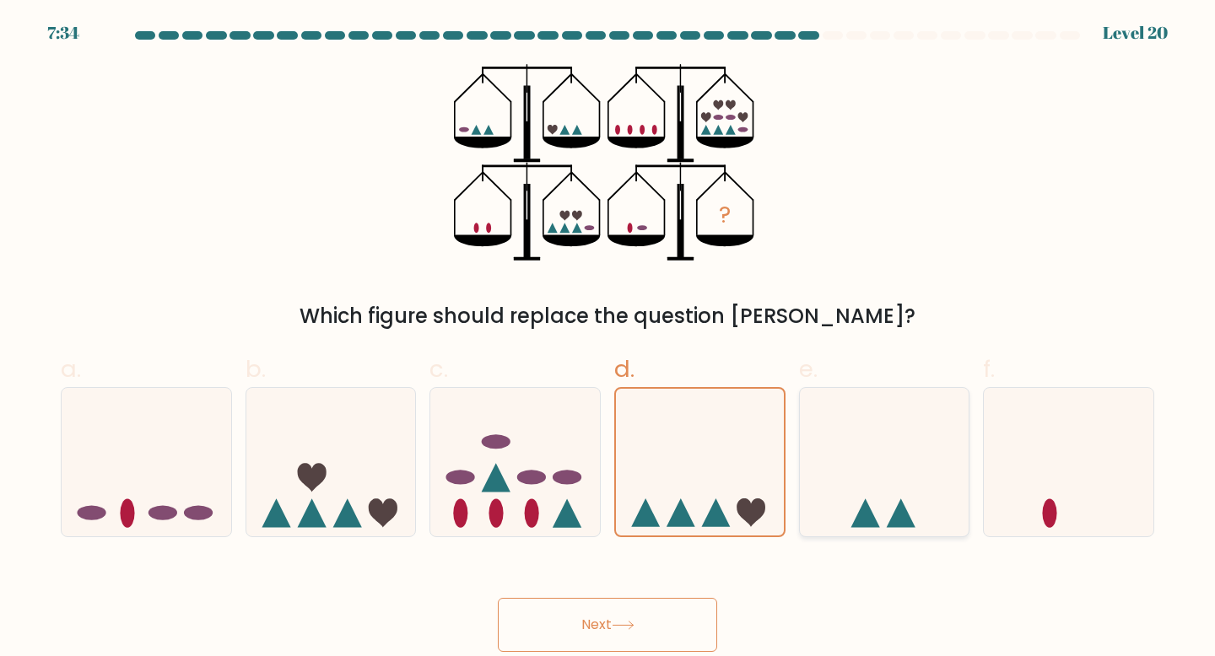
radio input "true"
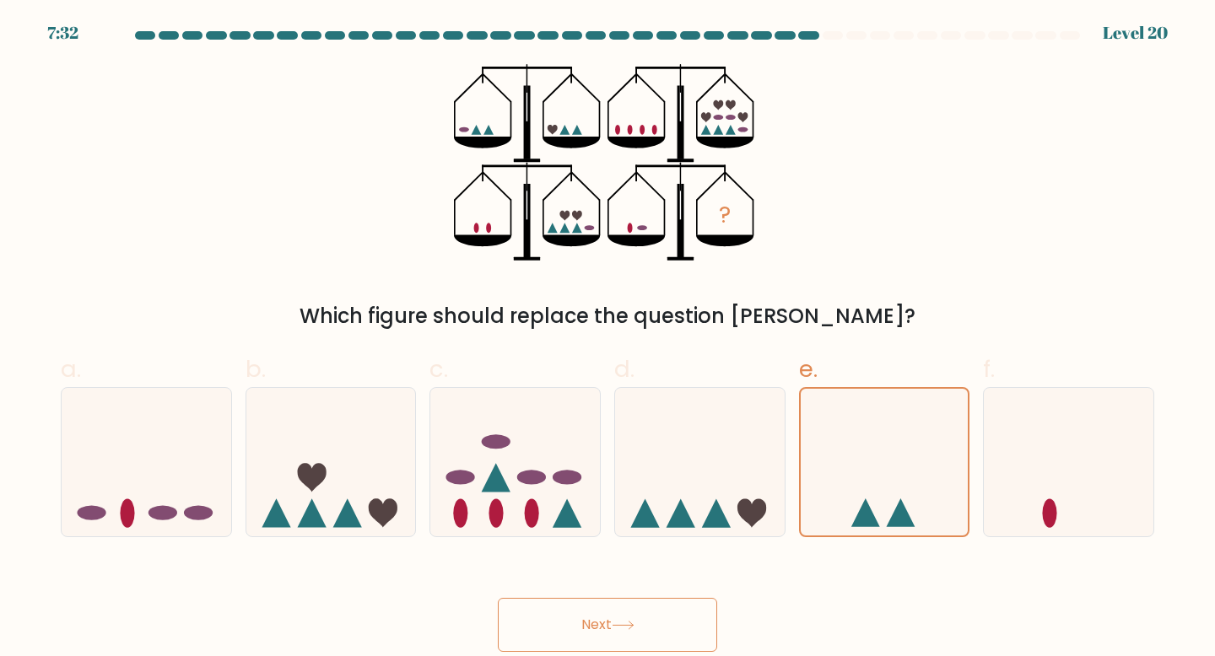
drag, startPoint x: 632, startPoint y: 615, endPoint x: 788, endPoint y: 614, distance: 156.1
click at [788, 613] on div "Next" at bounding box center [608, 605] width 1114 height 94
click at [665, 618] on button "Next" at bounding box center [607, 625] width 219 height 54
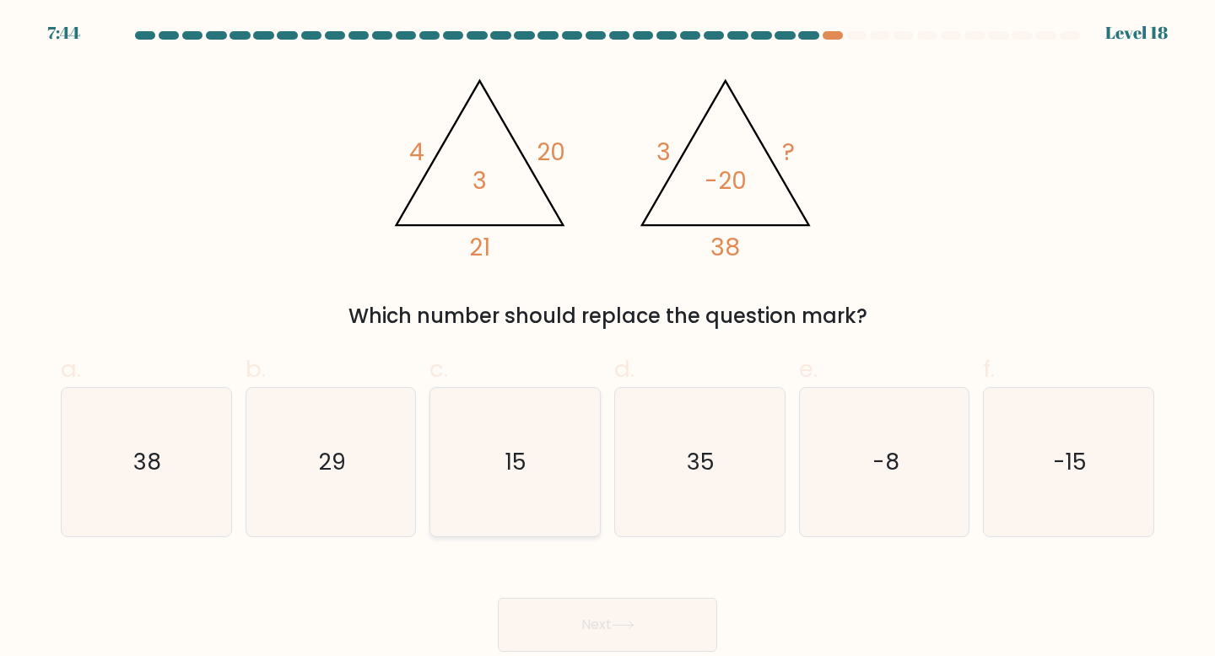
click at [573, 511] on icon "15" at bounding box center [514, 462] width 149 height 149
click at [607, 339] on input "c. 15" at bounding box center [607, 333] width 1 height 11
radio input "true"
click at [630, 623] on icon at bounding box center [623, 625] width 23 height 9
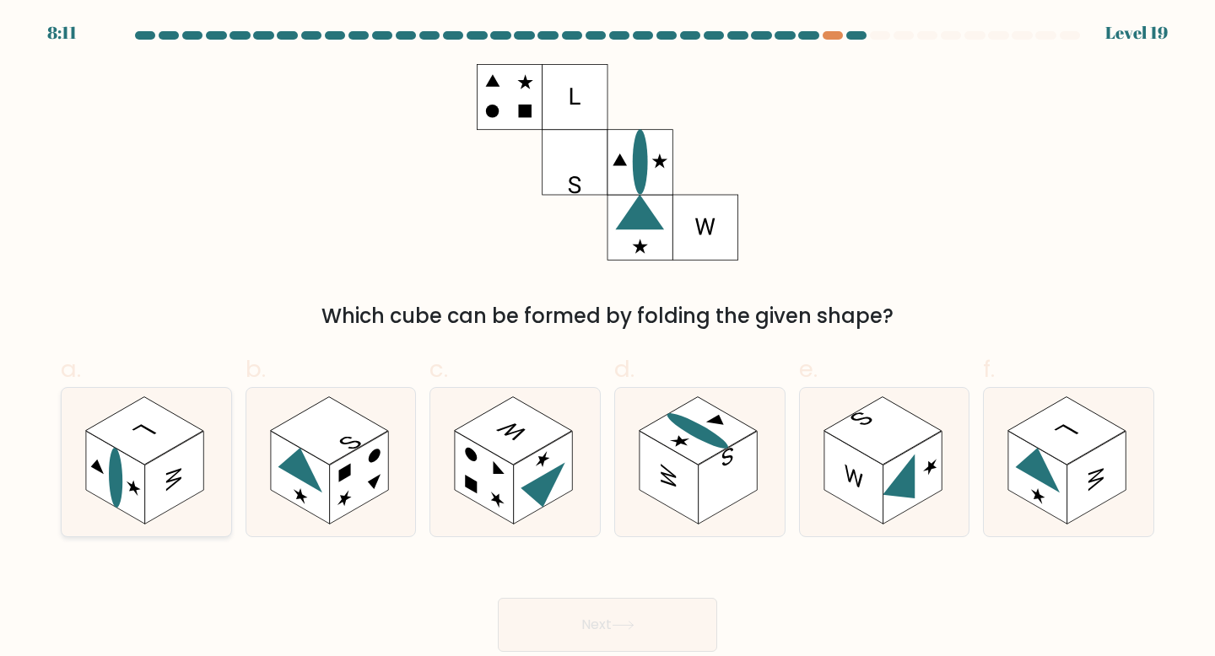
click at [93, 506] on icon at bounding box center [147, 462] width 170 height 149
click at [607, 339] on input "a." at bounding box center [607, 333] width 1 height 11
radio input "true"
click at [638, 645] on button "Next" at bounding box center [607, 625] width 219 height 54
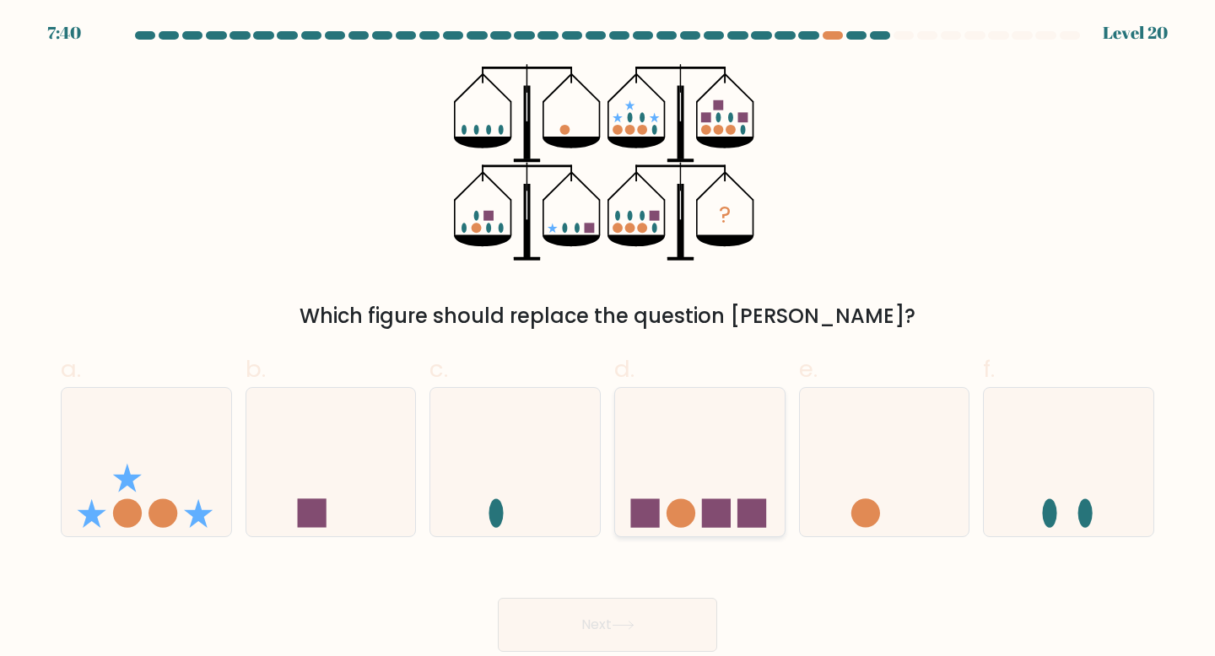
click at [712, 411] on icon at bounding box center [700, 462] width 170 height 140
click at [608, 339] on input "d." at bounding box center [607, 333] width 1 height 11
radio input "true"
click at [656, 617] on button "Next" at bounding box center [607, 625] width 219 height 54
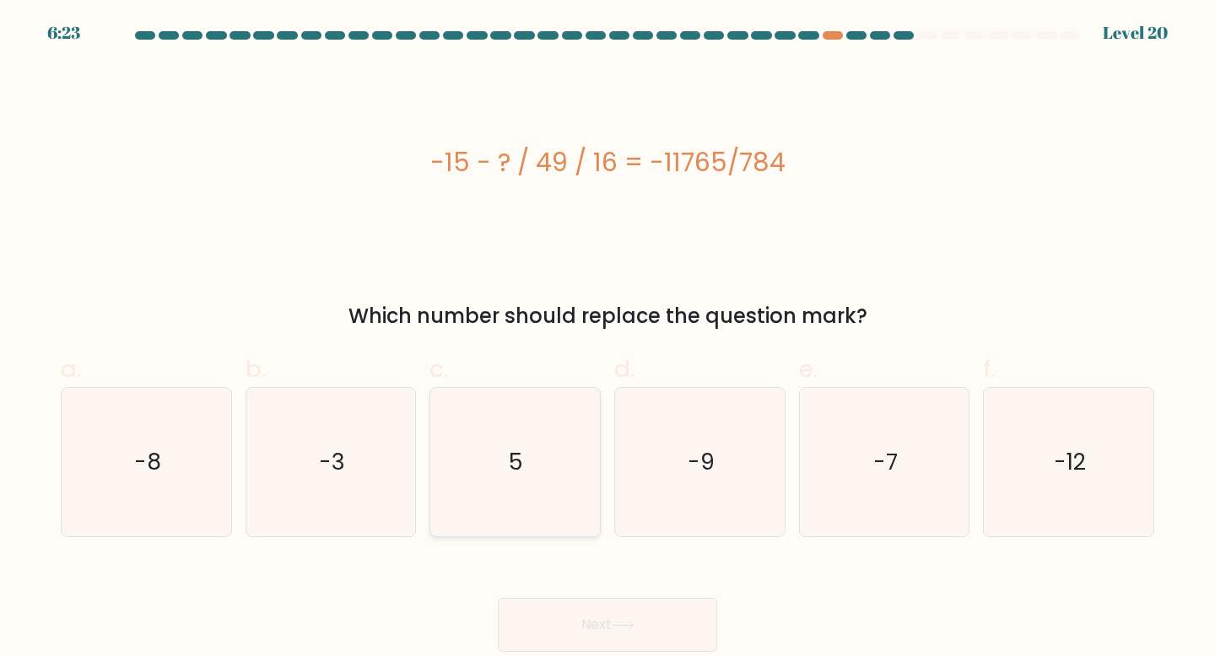
click at [496, 479] on icon "5" at bounding box center [514, 462] width 149 height 149
click at [607, 339] on input "c. 5" at bounding box center [607, 333] width 1 height 11
radio input "true"
click at [593, 615] on button "Next" at bounding box center [607, 625] width 219 height 54
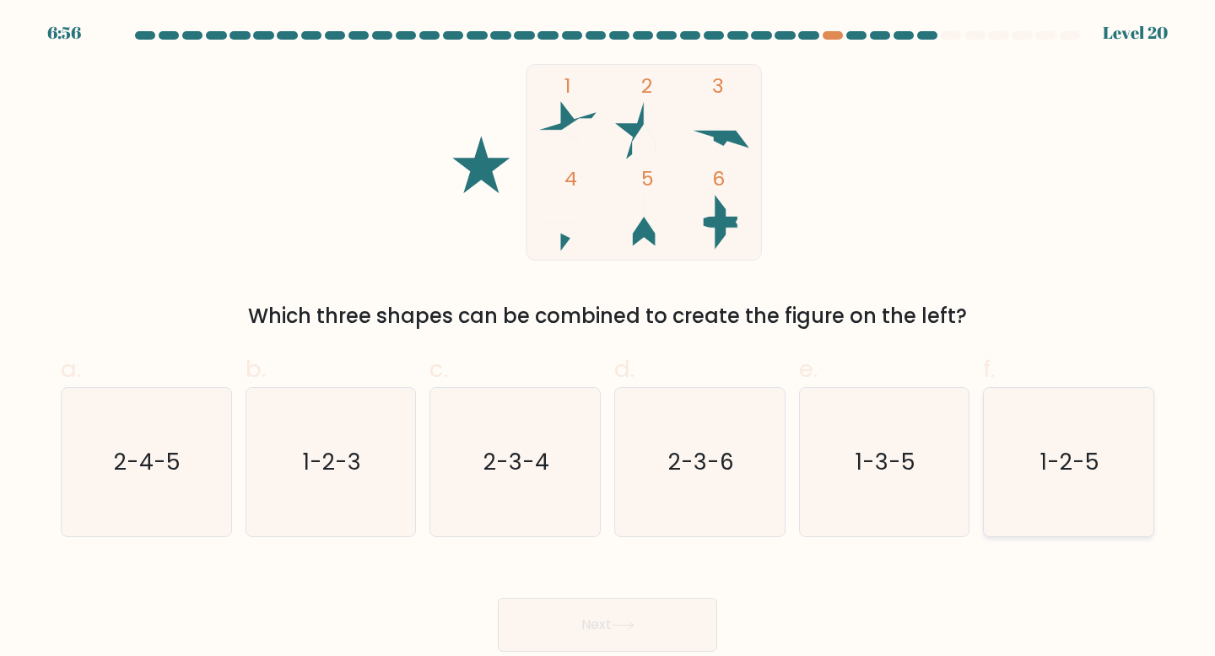
click at [1029, 464] on icon "1-2-5" at bounding box center [1068, 462] width 149 height 149
click at [608, 339] on input "f. 1-2-5" at bounding box center [607, 333] width 1 height 11
radio input "true"
click at [682, 606] on button "Next" at bounding box center [607, 625] width 219 height 54
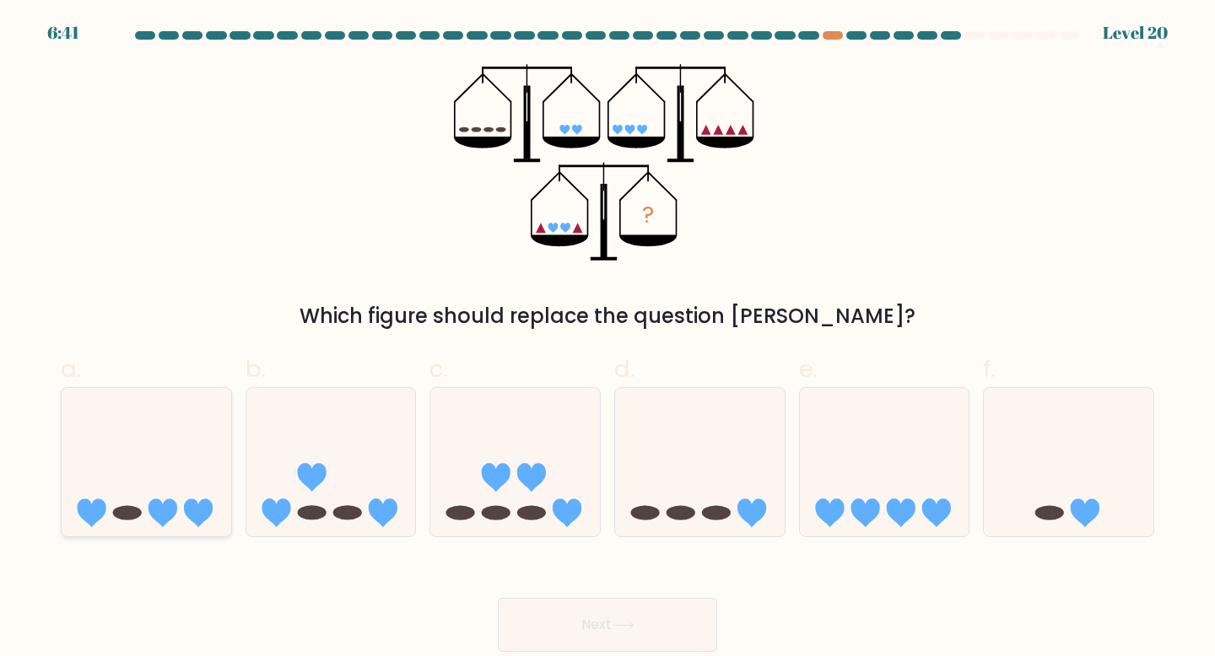
click at [222, 460] on icon at bounding box center [147, 462] width 170 height 140
click at [607, 339] on input "a." at bounding box center [607, 333] width 1 height 11
radio input "true"
click at [656, 628] on button "Next" at bounding box center [607, 625] width 219 height 54
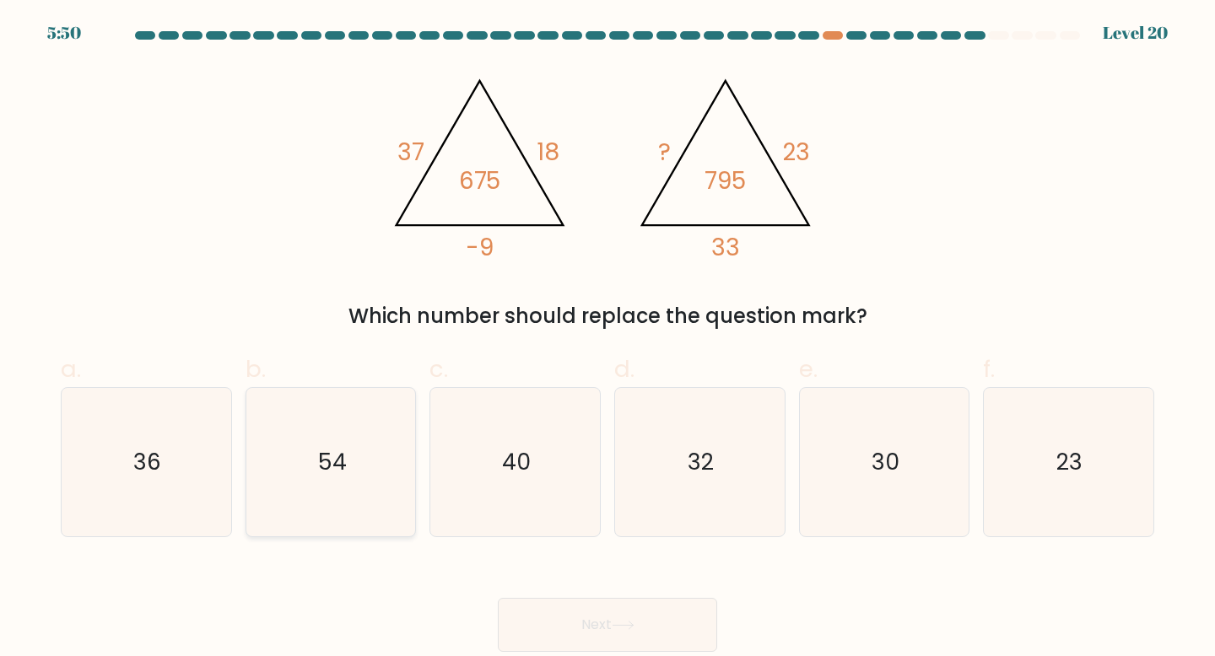
click at [392, 429] on icon "54" at bounding box center [330, 462] width 149 height 149
click at [607, 339] on input "b. 54" at bounding box center [607, 333] width 1 height 11
radio input "true"
click at [638, 644] on button "Next" at bounding box center [607, 625] width 219 height 54
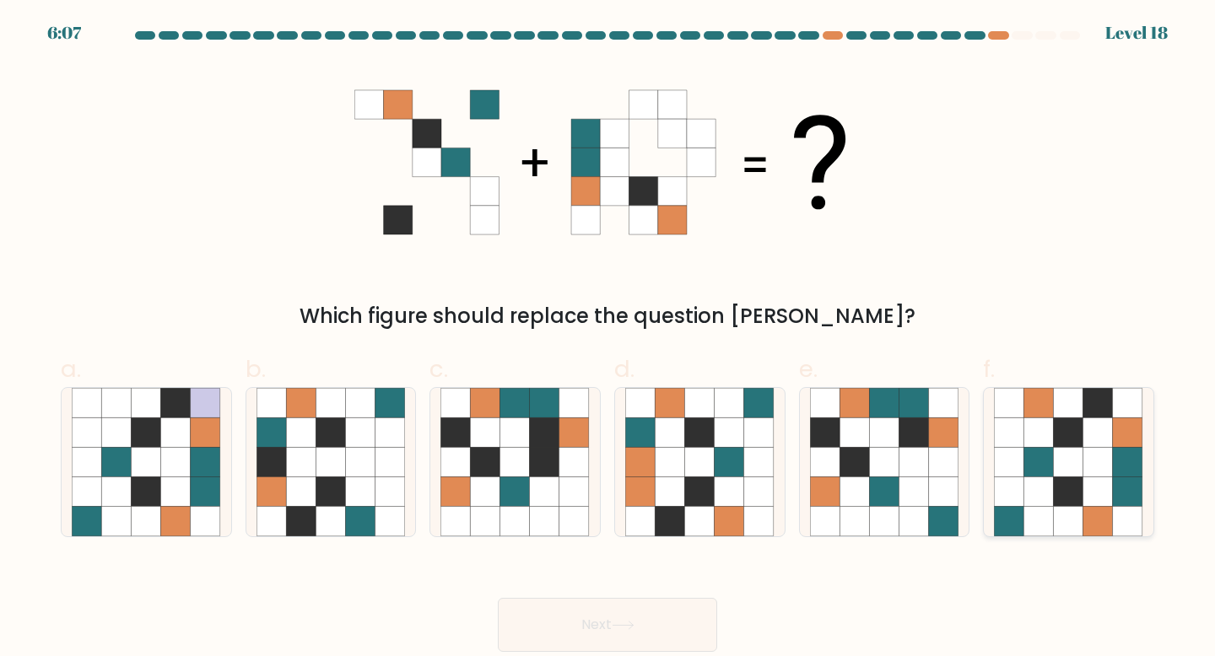
click at [1077, 487] on icon at bounding box center [1069, 492] width 30 height 30
click at [608, 339] on input "f." at bounding box center [607, 333] width 1 height 11
radio input "true"
click at [695, 639] on button "Next" at bounding box center [607, 625] width 219 height 54
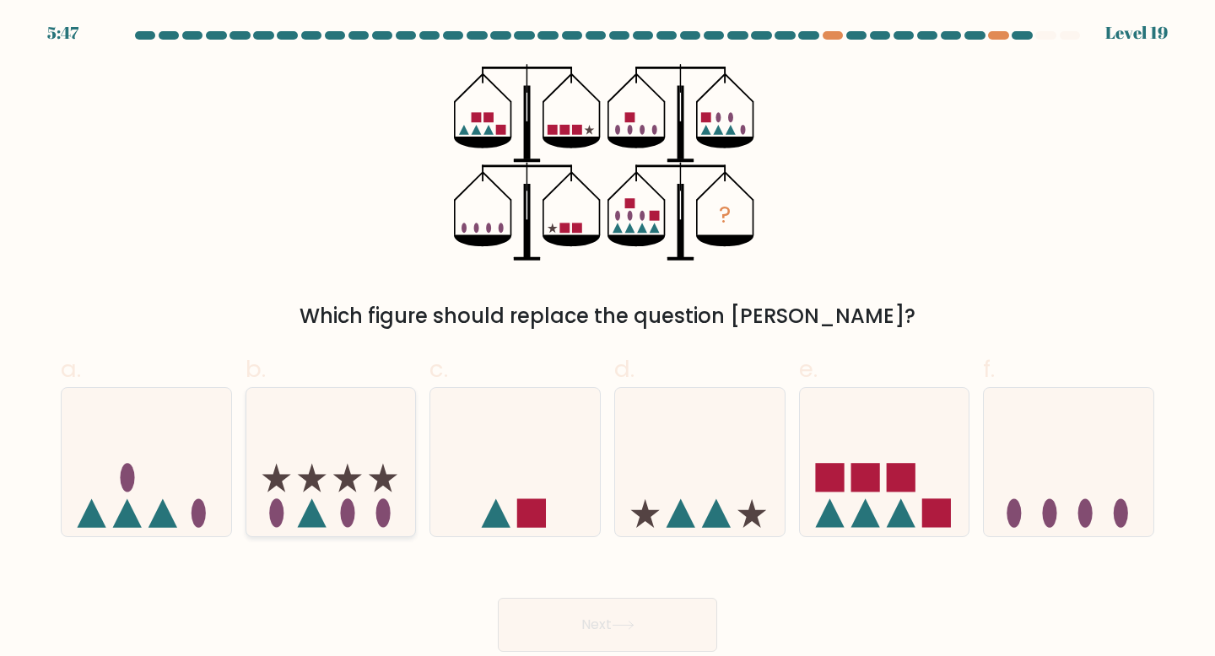
click at [341, 441] on icon at bounding box center [331, 462] width 170 height 140
click at [607, 339] on input "b." at bounding box center [607, 333] width 1 height 11
radio input "true"
click at [634, 624] on icon at bounding box center [623, 625] width 23 height 9
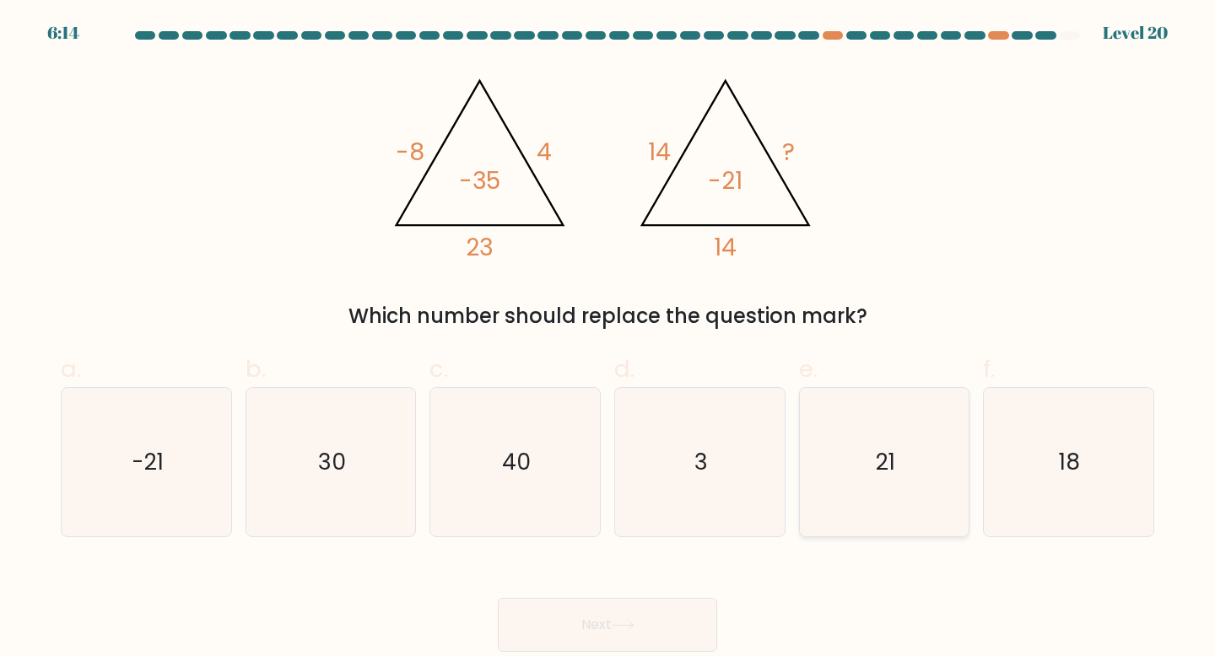
click at [845, 482] on icon "21" at bounding box center [884, 462] width 149 height 149
click at [608, 339] on input "e. 21" at bounding box center [607, 333] width 1 height 11
radio input "true"
click at [694, 629] on button "Next" at bounding box center [607, 625] width 219 height 54
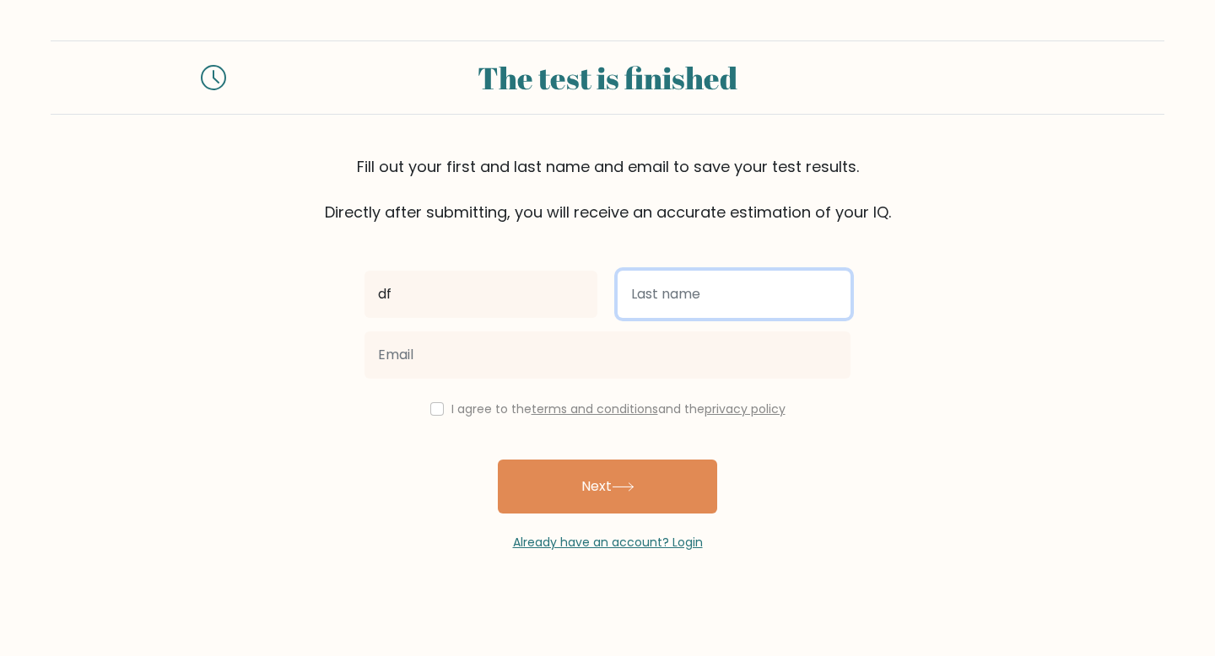
click at [642, 301] on input "text" at bounding box center [734, 294] width 233 height 47
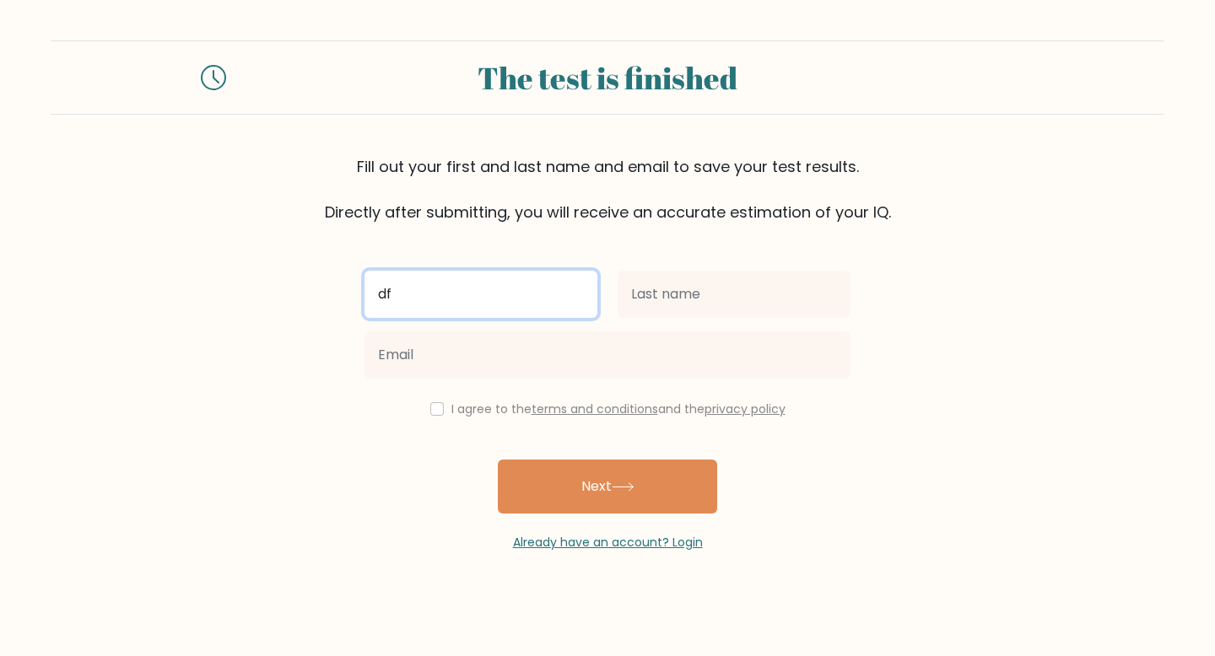
drag, startPoint x: 517, startPoint y: 307, endPoint x: 272, endPoint y: 302, distance: 244.7
click at [272, 302] on form "The test is finished Fill out your first and last name and email to save your t…" at bounding box center [607, 295] width 1215 height 511
type input "fa"
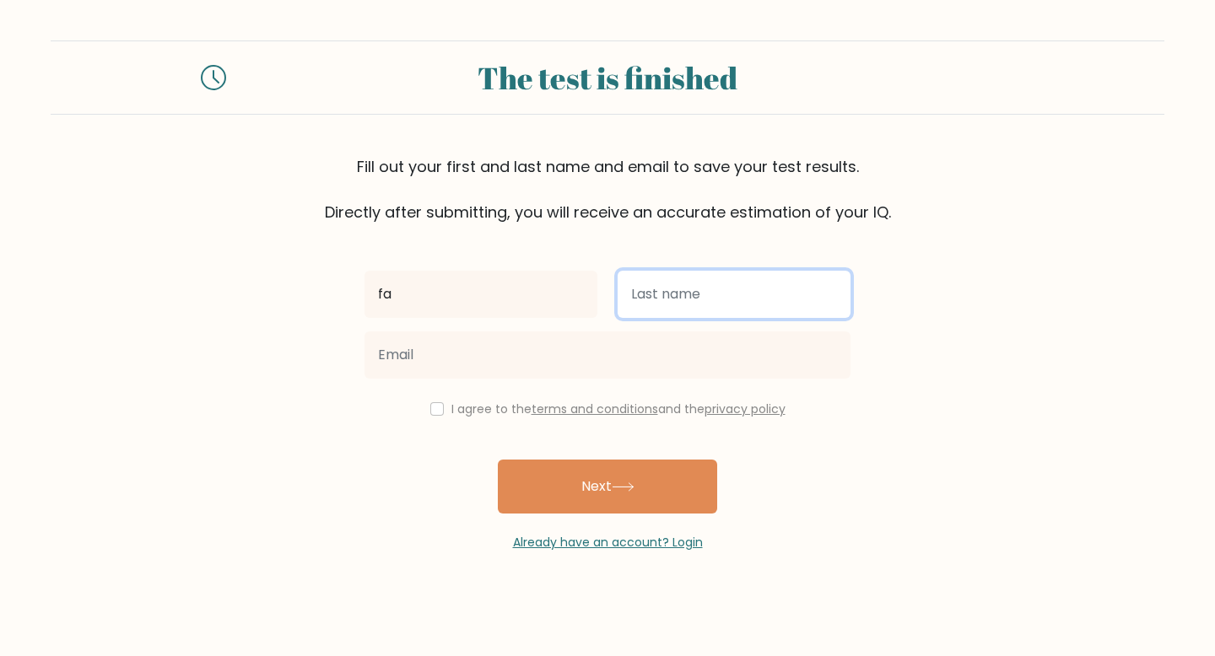
click at [664, 307] on input "text" at bounding box center [734, 294] width 233 height 47
type input "bo"
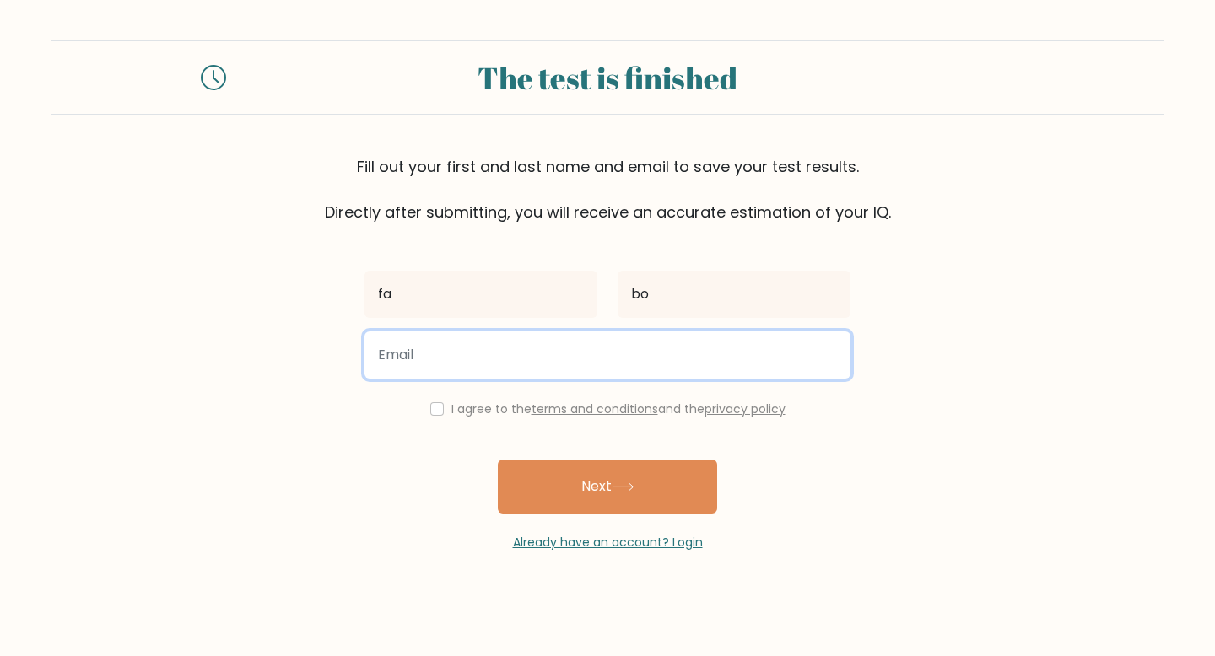
click at [574, 351] on input "email" at bounding box center [607, 355] width 486 height 47
type input "potential@gmail.com"
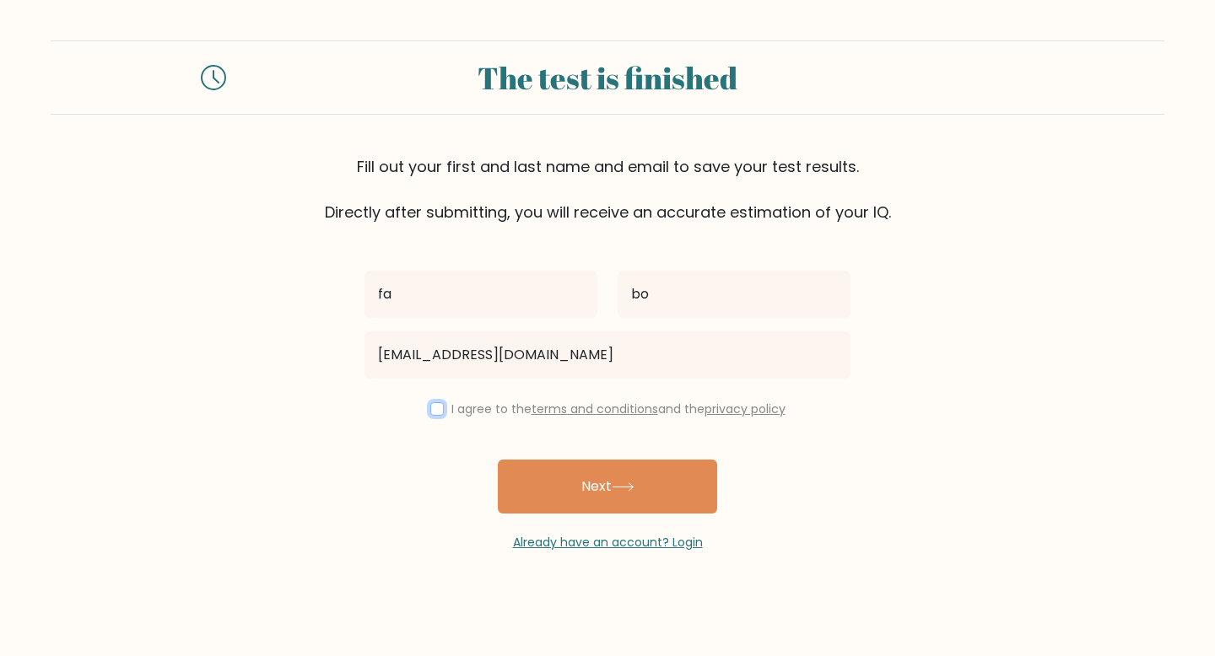
click at [432, 409] on input "checkbox" at bounding box center [436, 408] width 13 height 13
checkbox input "true"
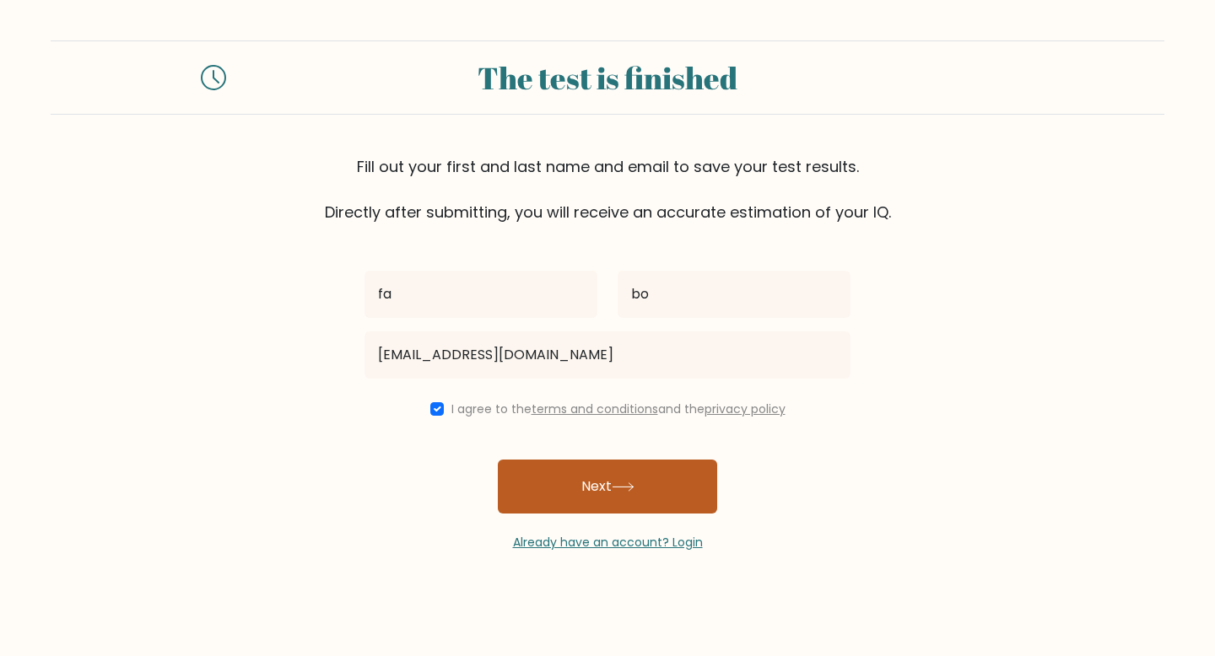
click at [585, 492] on button "Next" at bounding box center [607, 487] width 219 height 54
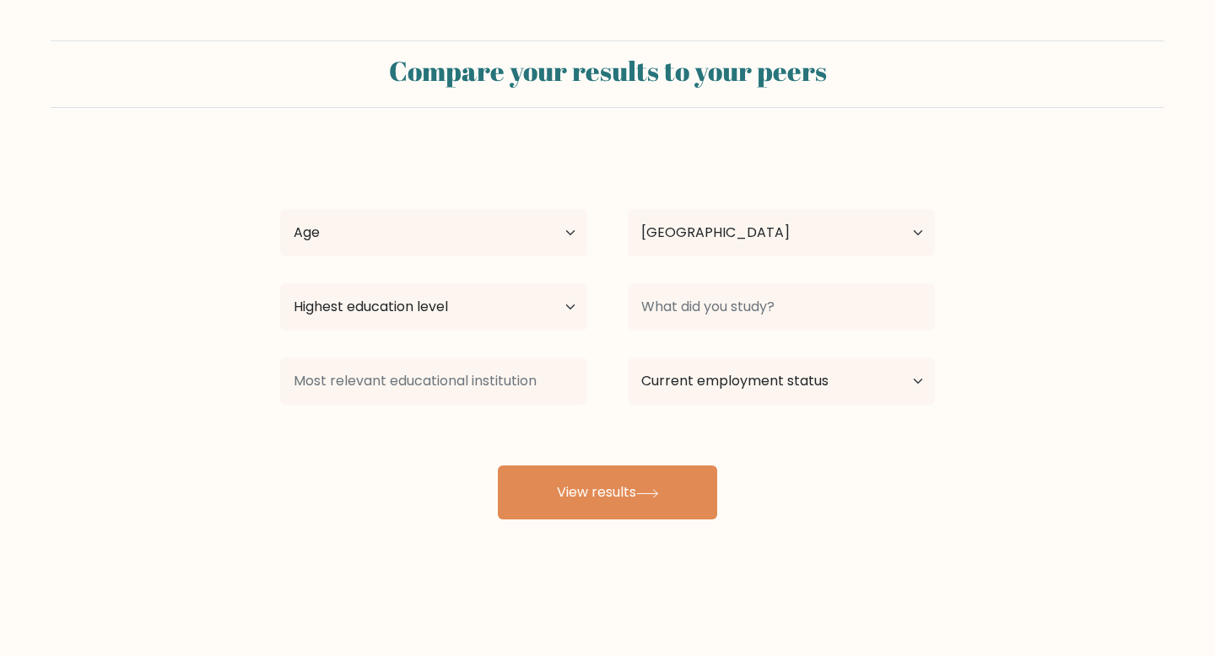
select select "US"
click at [494, 250] on select "Age Under 18 years old 18-24 years old 25-34 years old 35-44 years old 45-54 ye…" at bounding box center [433, 232] width 307 height 47
click at [280, 209] on select "Age Under 18 years old 18-24 years old 25-34 years old 35-44 years old 45-54 ye…" at bounding box center [433, 232] width 307 height 47
click at [531, 233] on select "Age Under 18 years old 18-24 years old 25-34 years old 35-44 years old 45-54 ye…" at bounding box center [433, 232] width 307 height 47
select select "18_24"
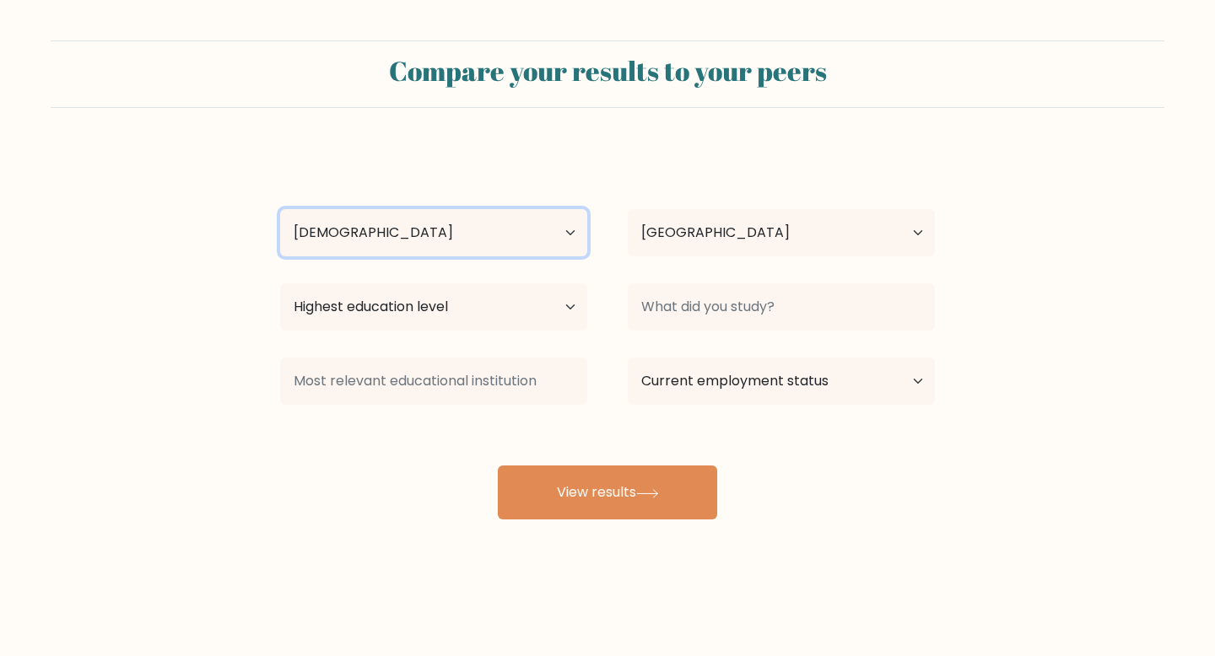
click at [280, 209] on select "Age Under 18 years old 18-24 years old 25-34 years old 35-44 years old 45-54 ye…" at bounding box center [433, 232] width 307 height 47
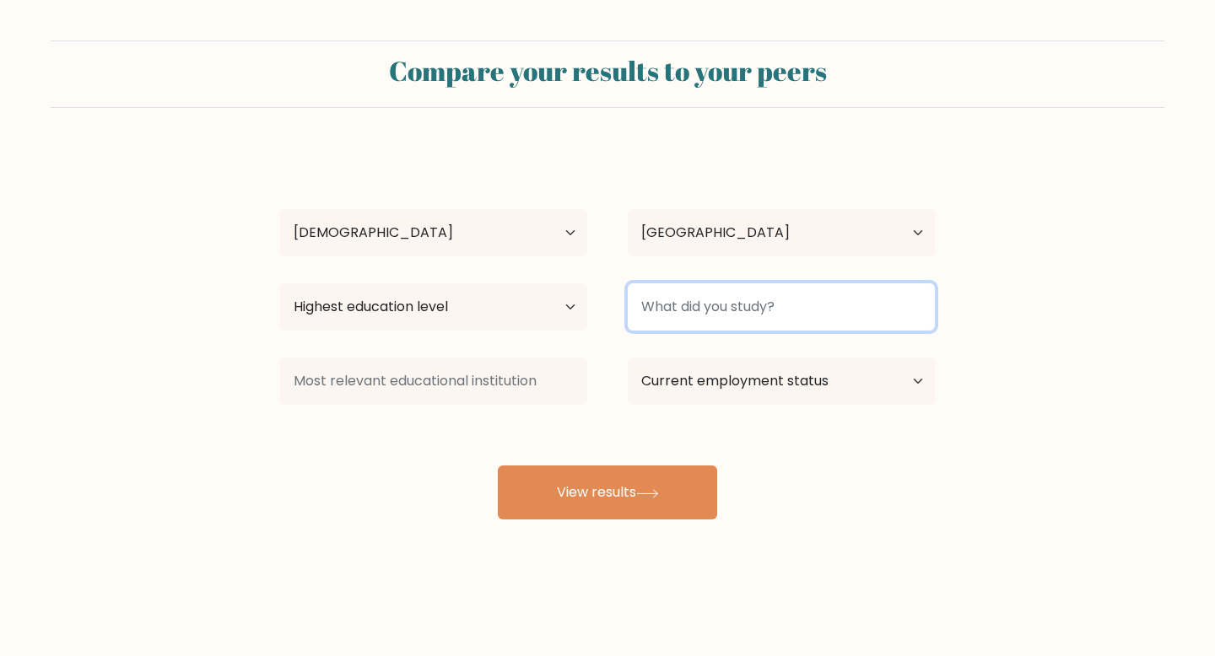
click at [698, 319] on input at bounding box center [781, 306] width 307 height 47
type input "d"
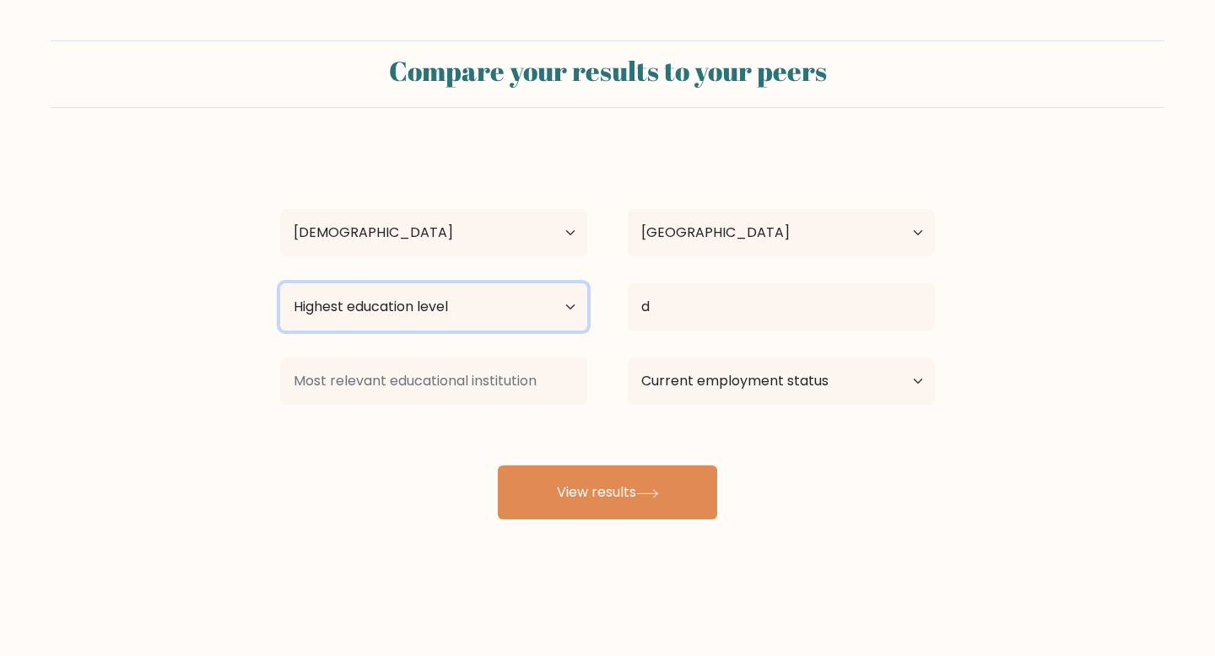
click at [499, 306] on select "Highest education level No schooling Primary Lower Secondary Upper Secondary Oc…" at bounding box center [433, 306] width 307 height 47
select select "masters_degree"
click at [280, 283] on select "Highest education level No schooling Primary Lower Secondary Upper Secondary Oc…" at bounding box center [433, 306] width 307 height 47
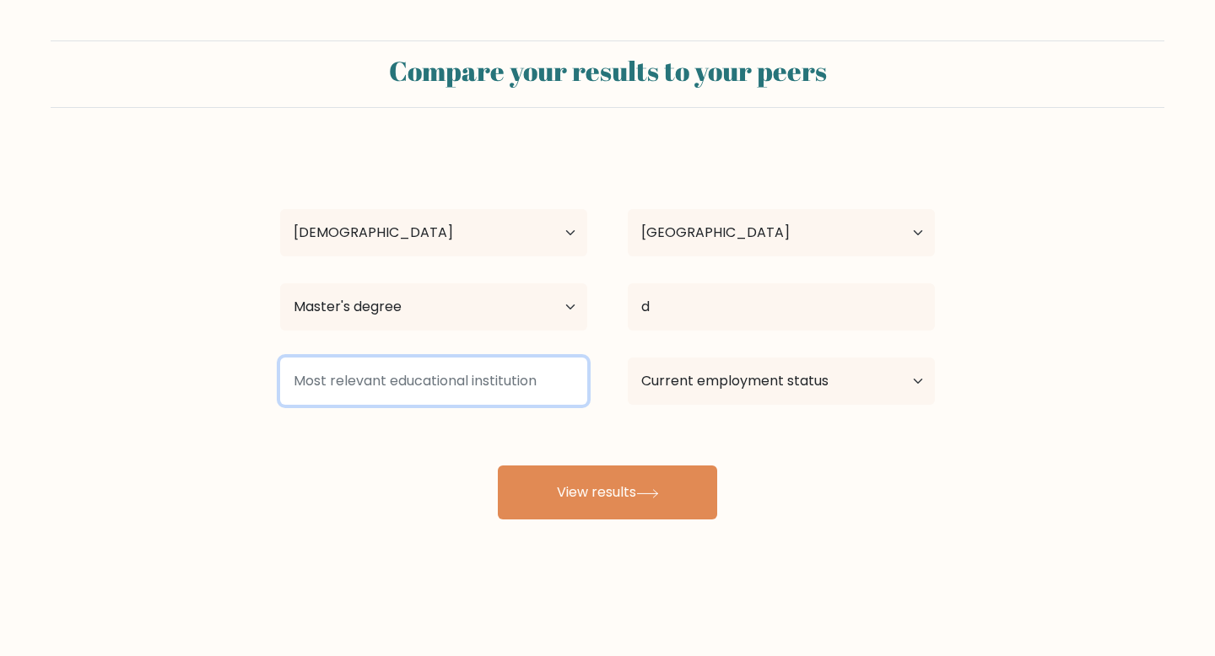
click at [461, 379] on input at bounding box center [433, 381] width 307 height 47
type input "c"
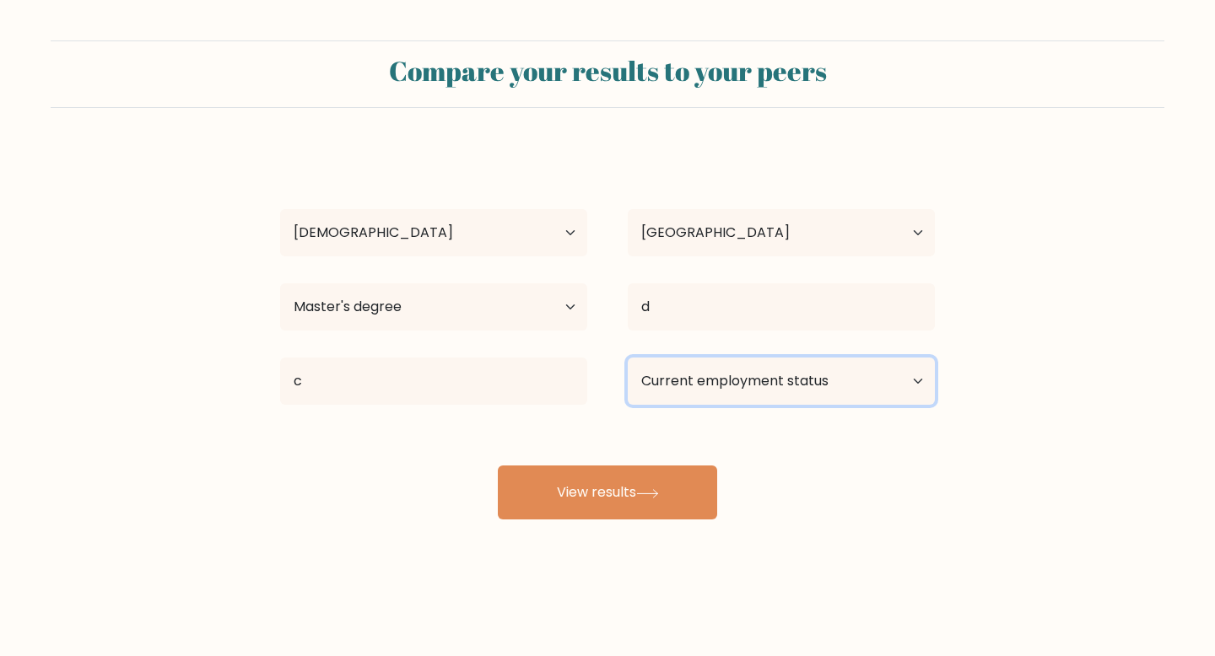
click at [739, 396] on select "Current employment status Employed Student Retired Other / prefer not to answer" at bounding box center [781, 381] width 307 height 47
select select "retired"
click at [628, 358] on select "Current employment status Employed Student Retired Other / prefer not to answer" at bounding box center [781, 381] width 307 height 47
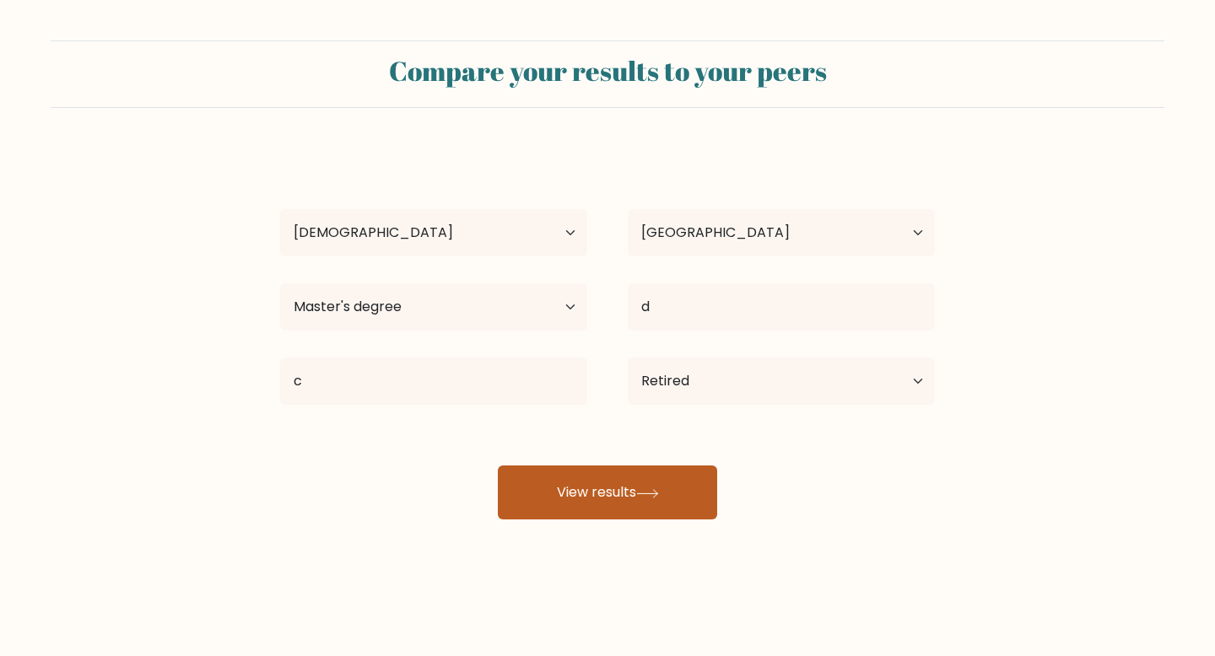
click at [689, 482] on button "View results" at bounding box center [607, 493] width 219 height 54
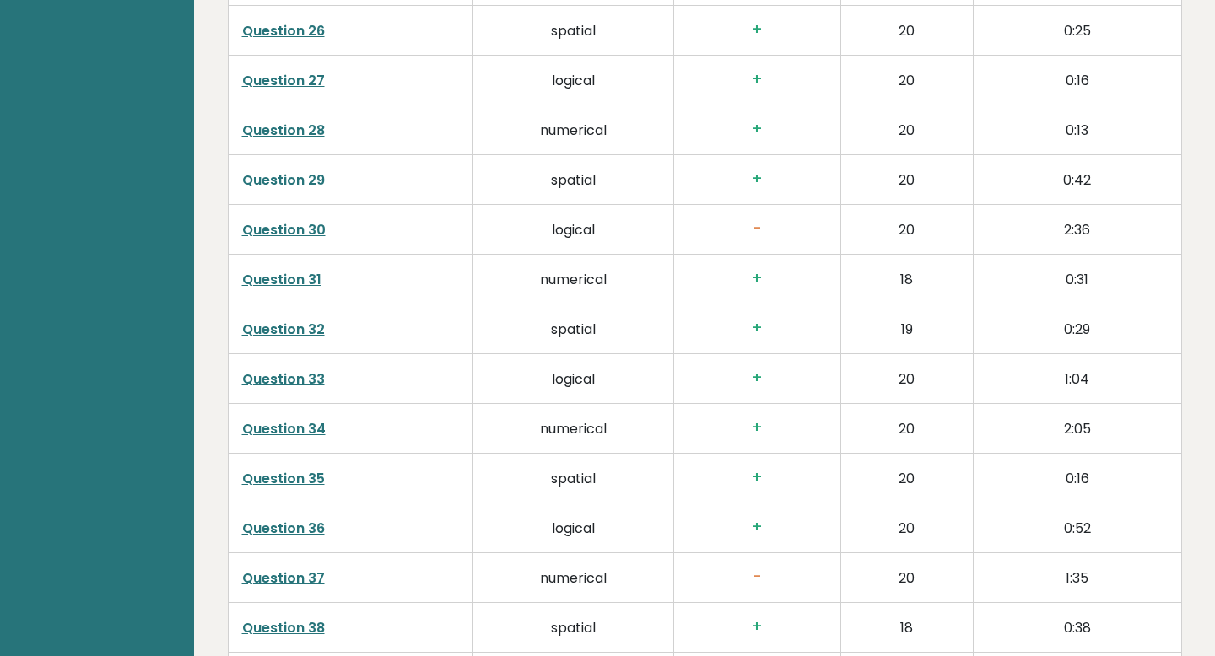
scroll to position [3983, 0]
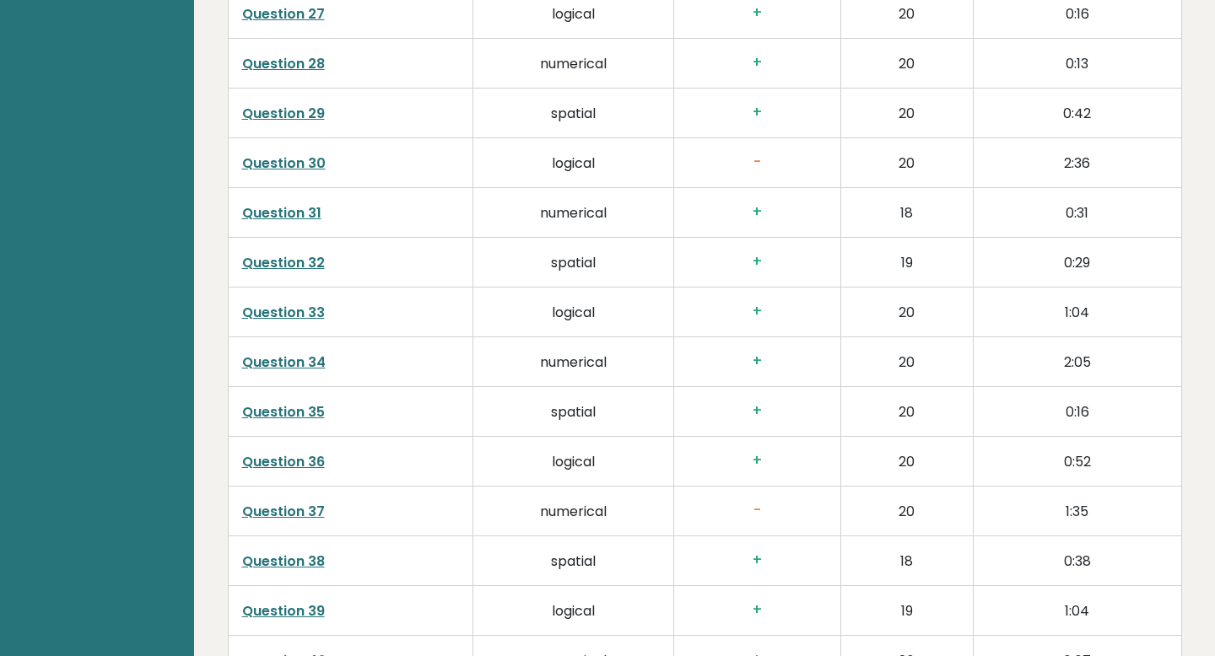
click at [300, 502] on link "Question 37" at bounding box center [283, 511] width 83 height 19
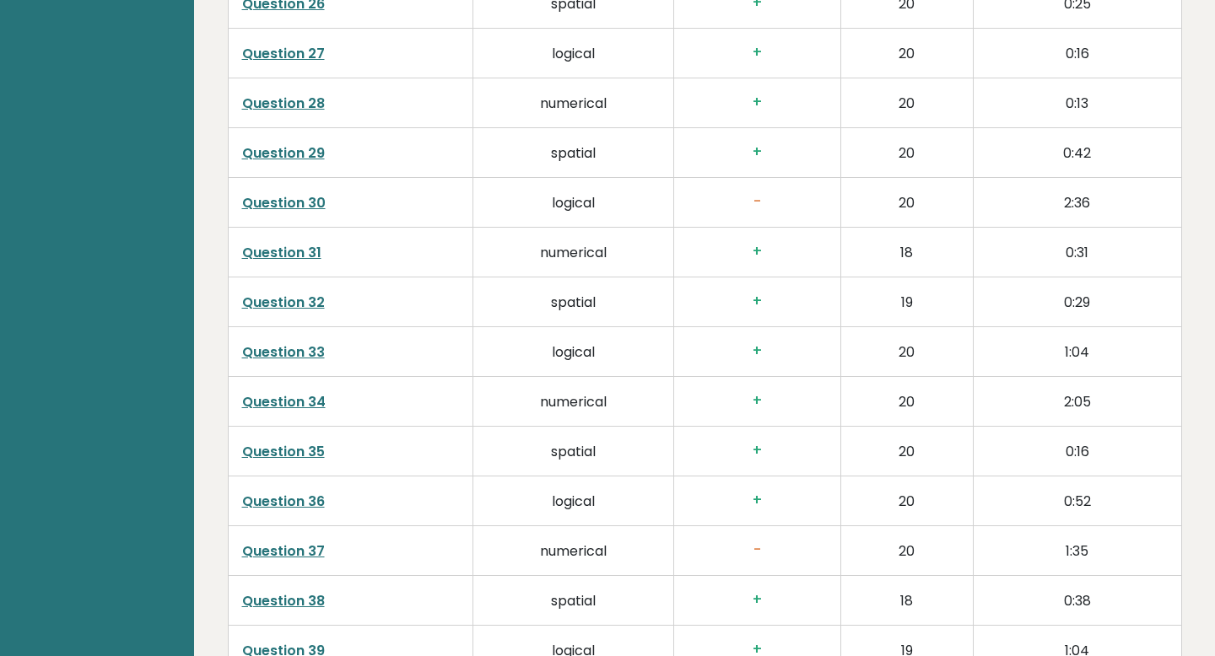
scroll to position [3932, 0]
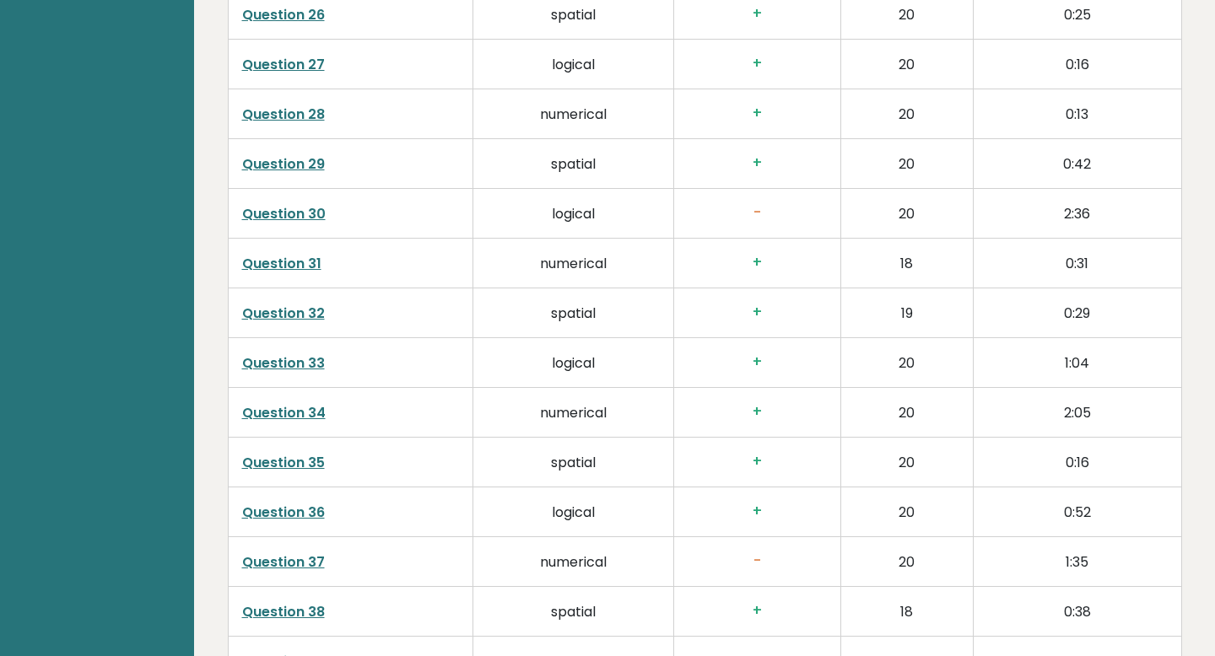
click at [758, 204] on h3 "-" at bounding box center [757, 213] width 139 height 18
click at [326, 188] on td "Question 30" at bounding box center [350, 213] width 245 height 50
click at [311, 204] on link "Question 30" at bounding box center [284, 213] width 84 height 19
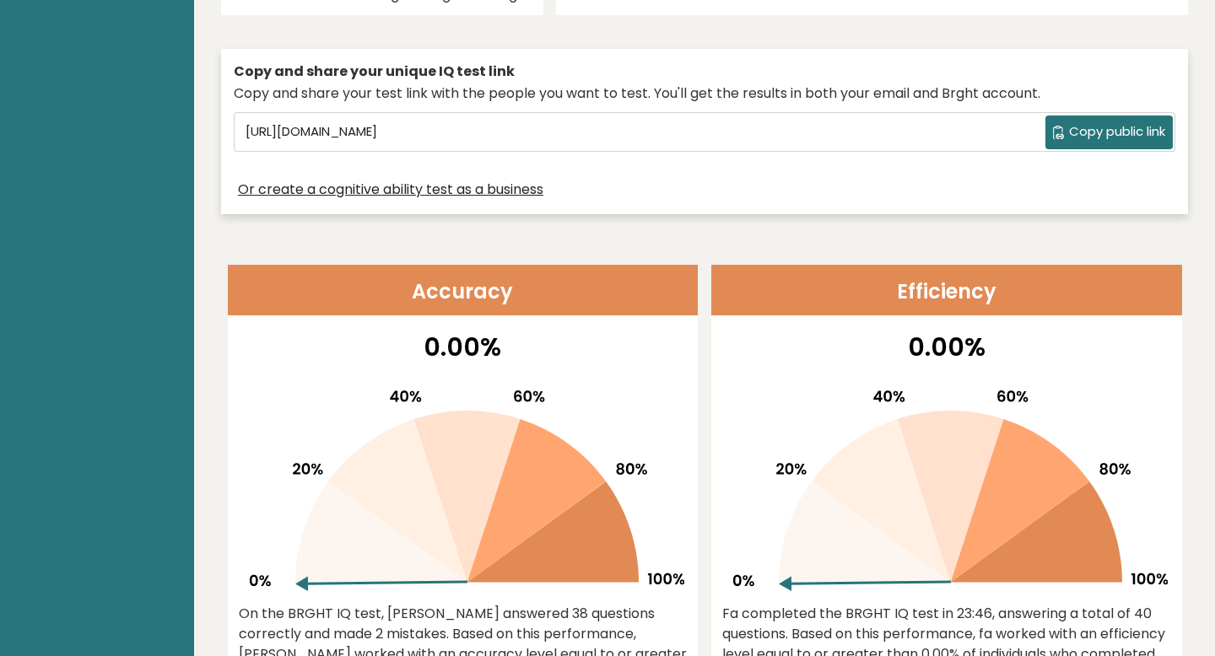
scroll to position [0, 0]
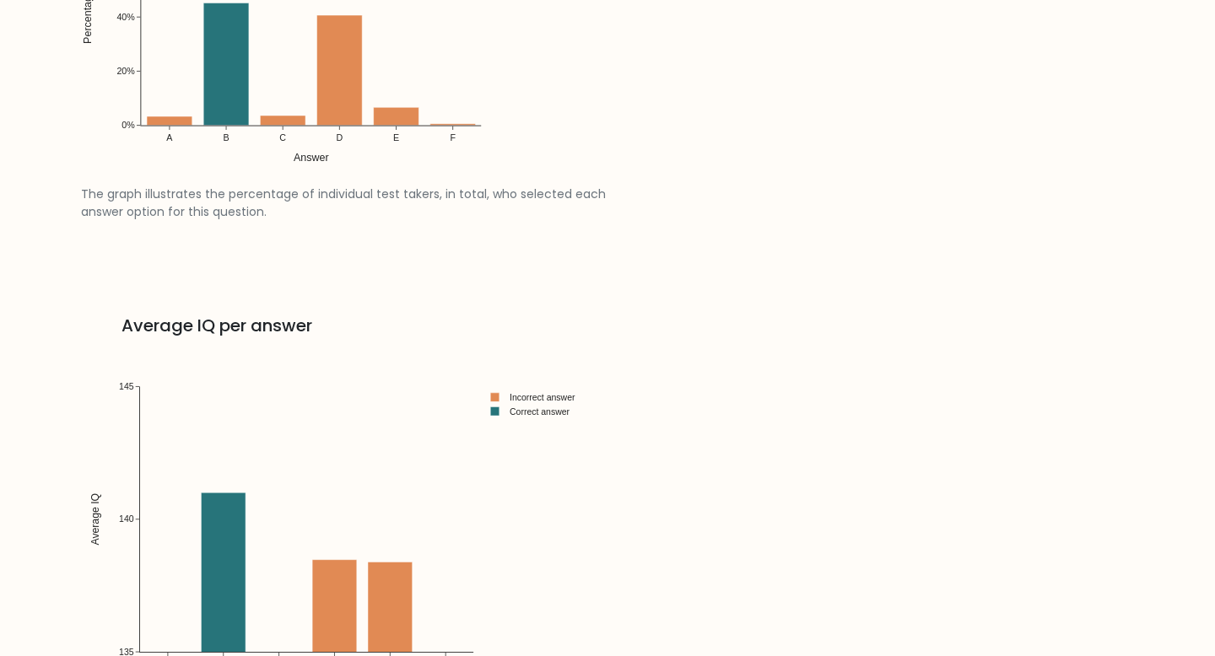
scroll to position [2092, 0]
